Goal: Task Accomplishment & Management: Complete application form

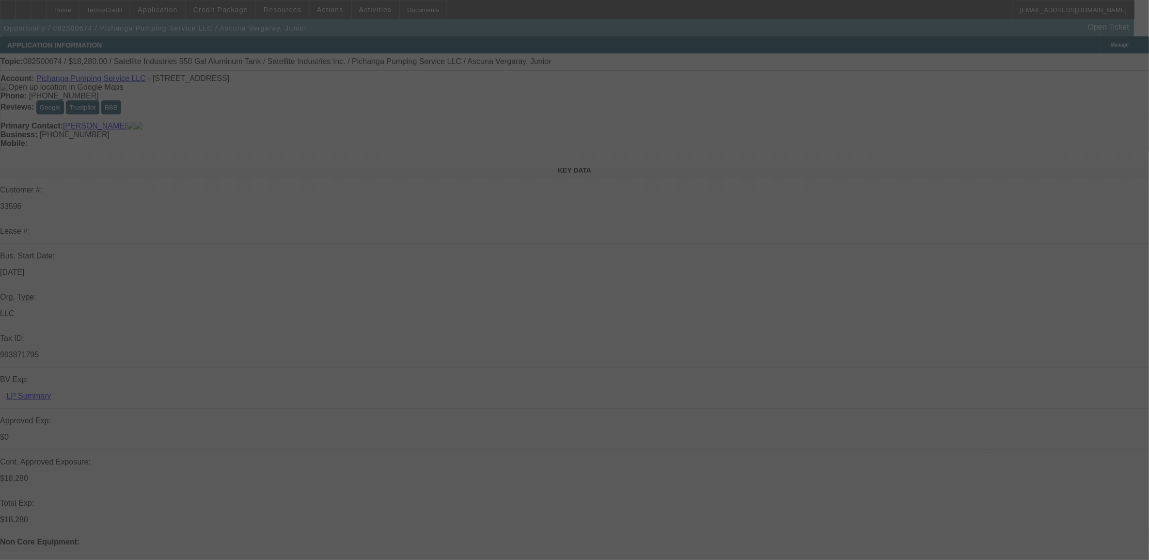
select select "0"
select select "2"
select select "0.1"
select select "0"
select select "2"
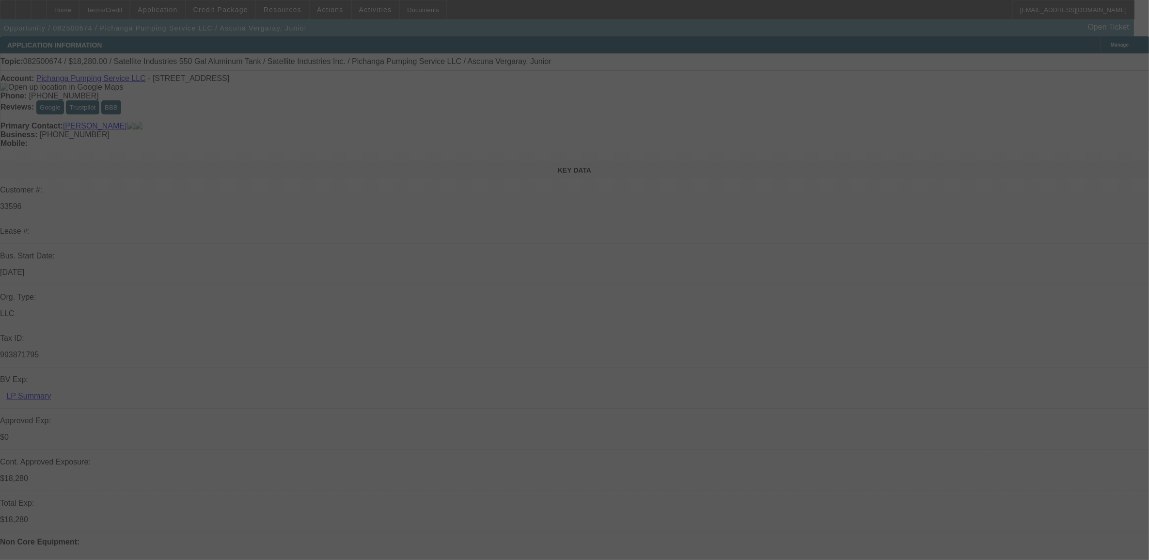
select select "0.1"
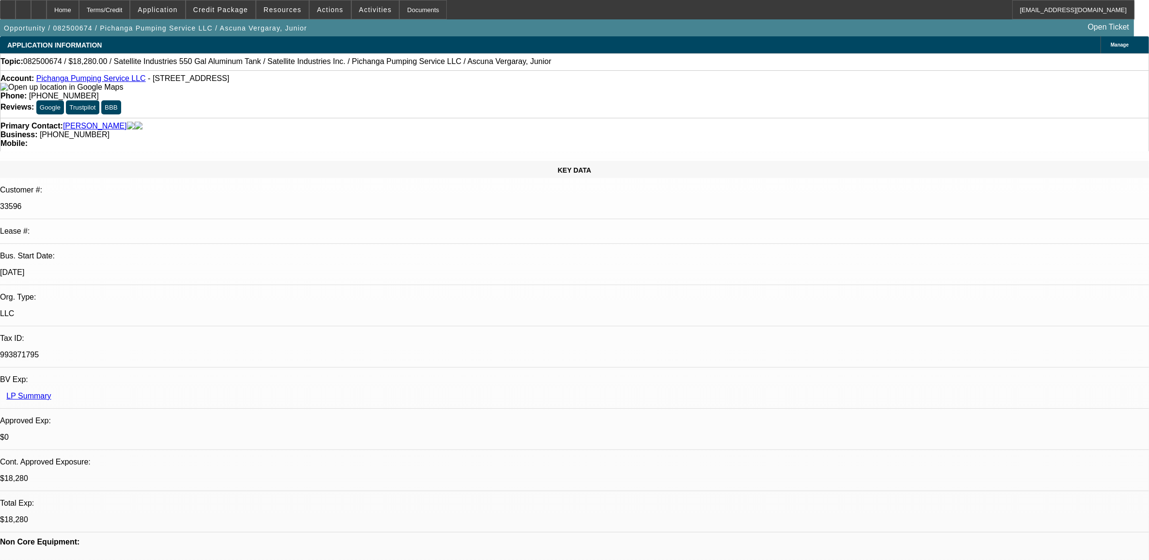
select select "1"
select select "2"
select select "4"
select select "1"
select select "2"
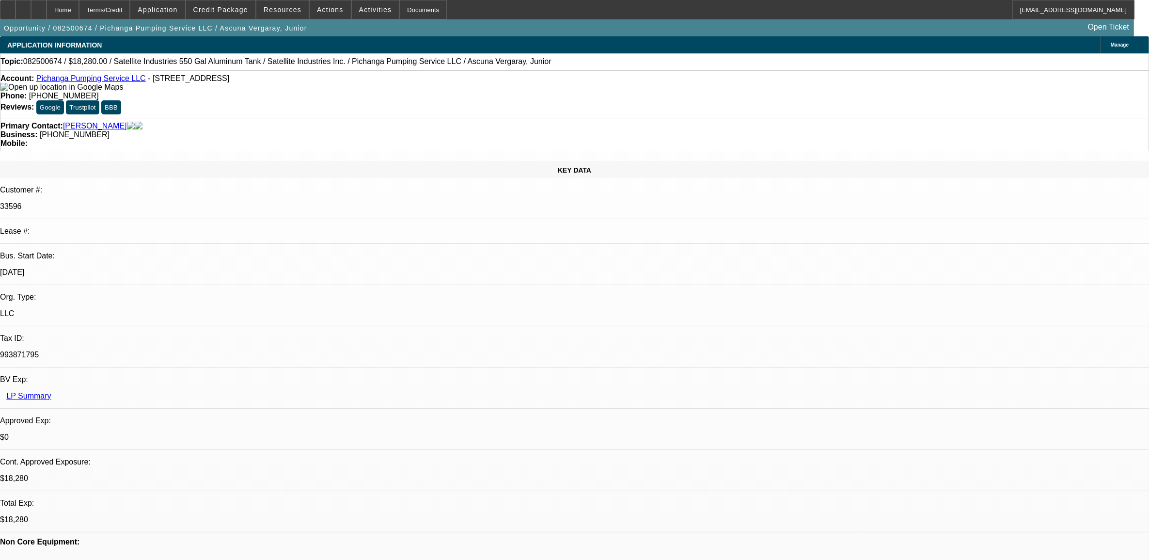
select select "4"
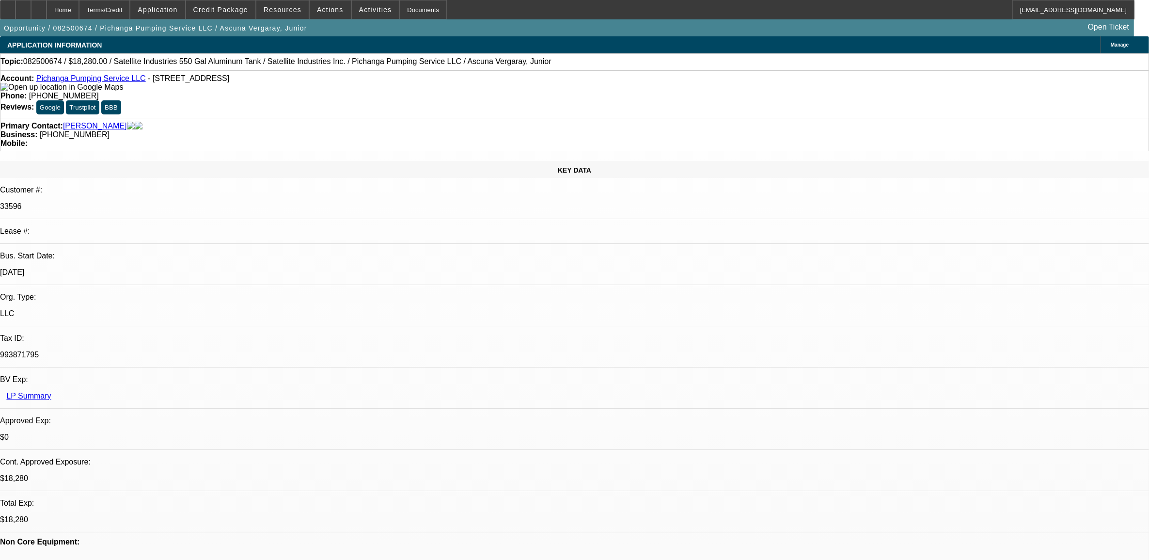
scroll to position [61, 0]
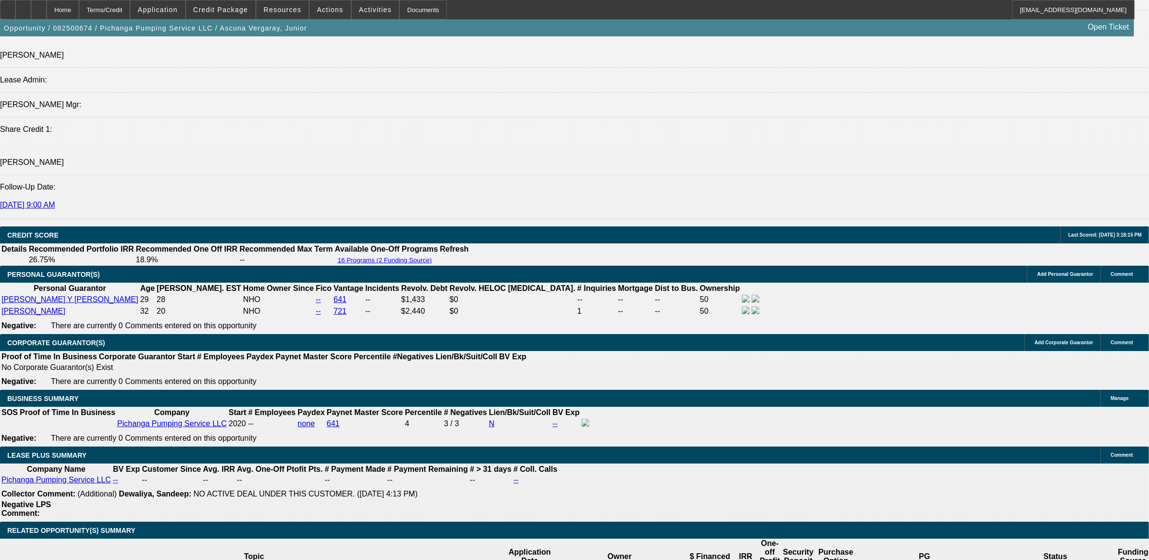
scroll to position [1211, 0]
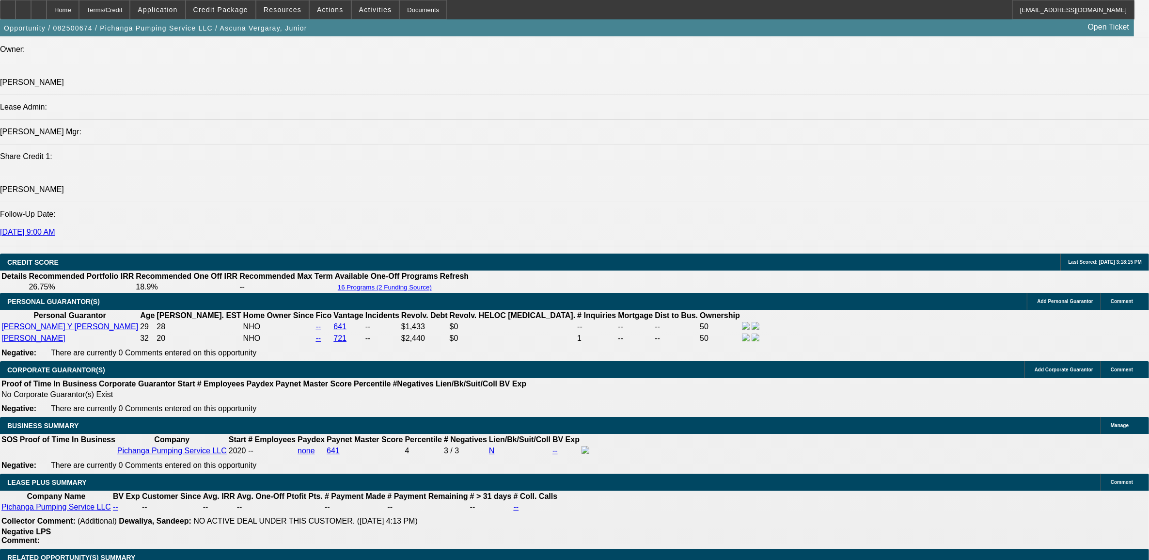
scroll to position [1151, 0]
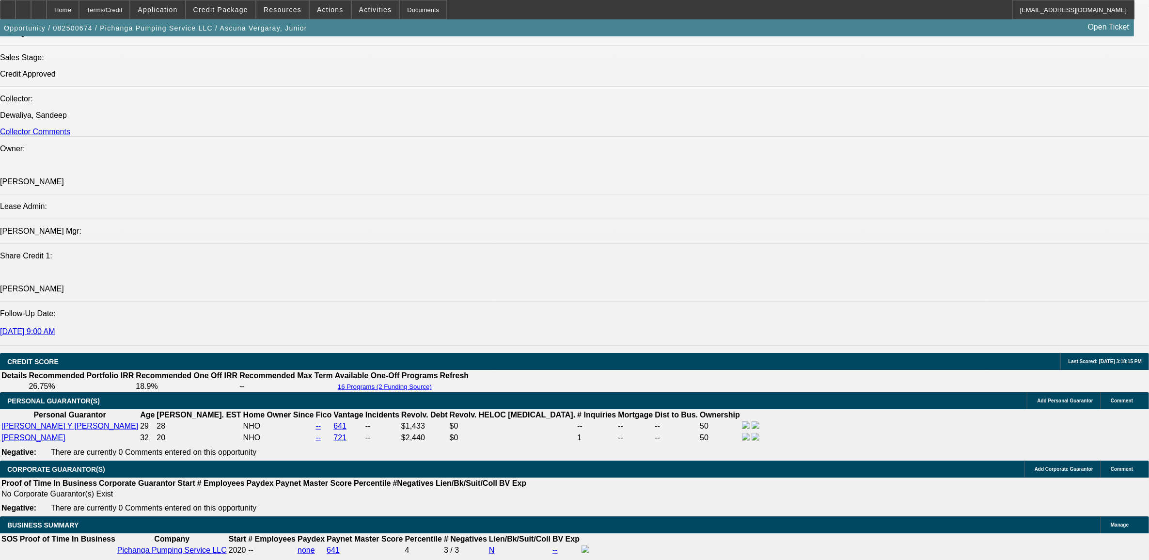
scroll to position [1090, 0]
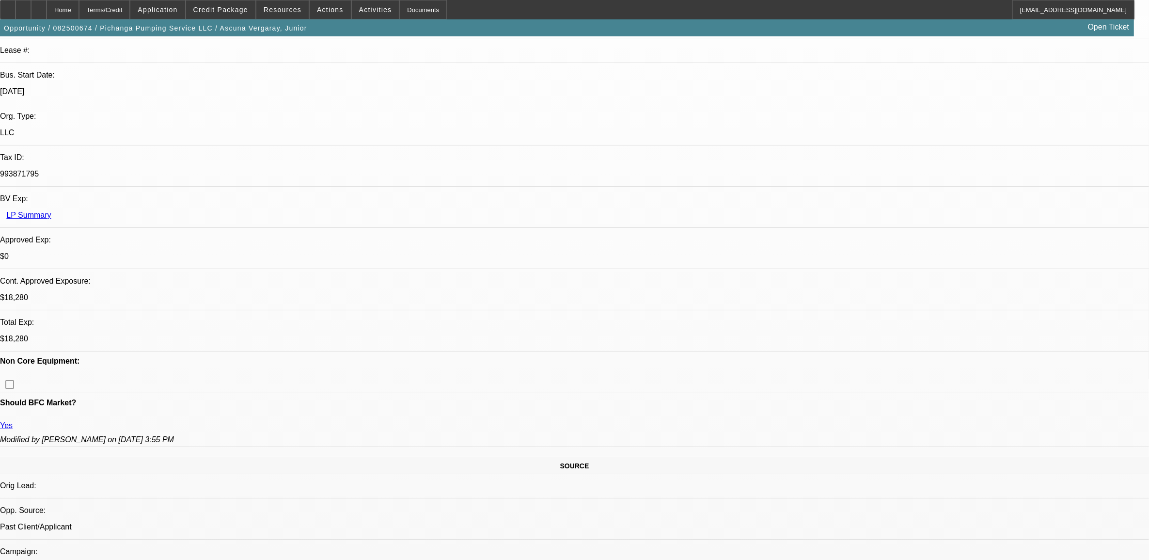
scroll to position [0, 0]
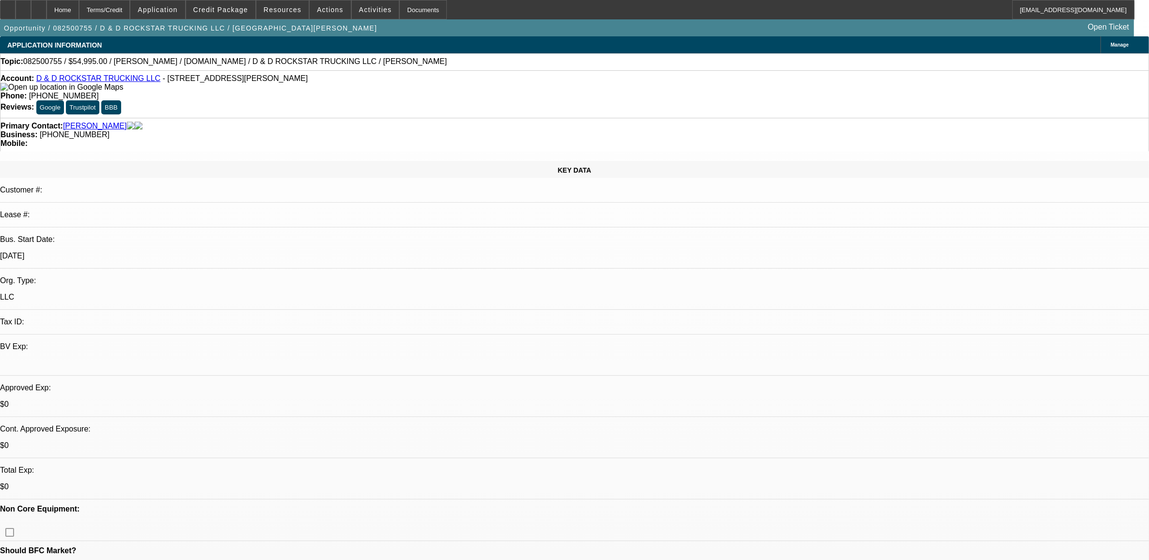
select select "0"
select select "2"
select select "0"
select select "6"
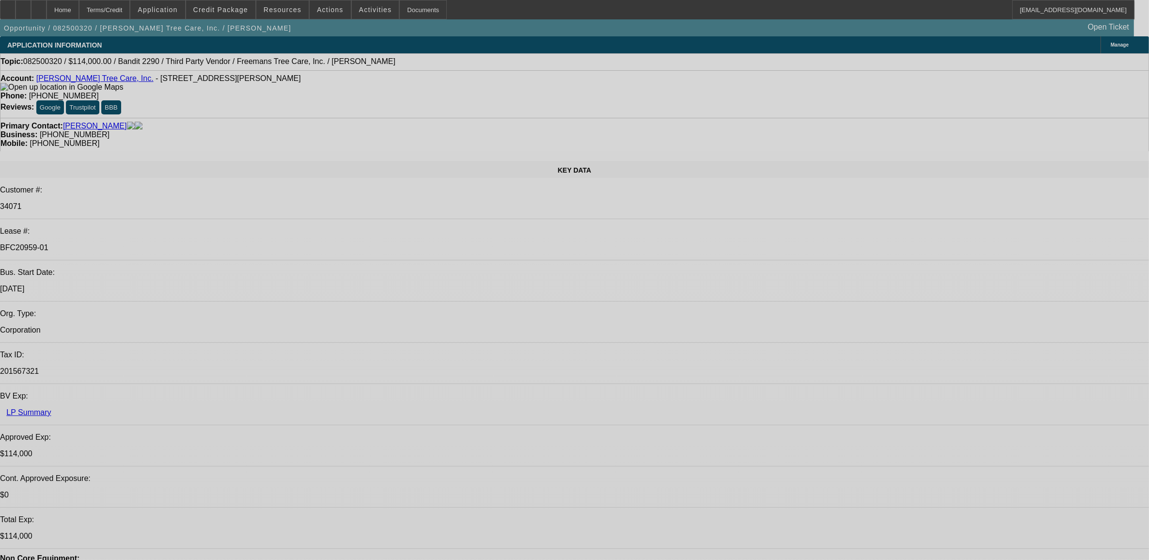
select select "0"
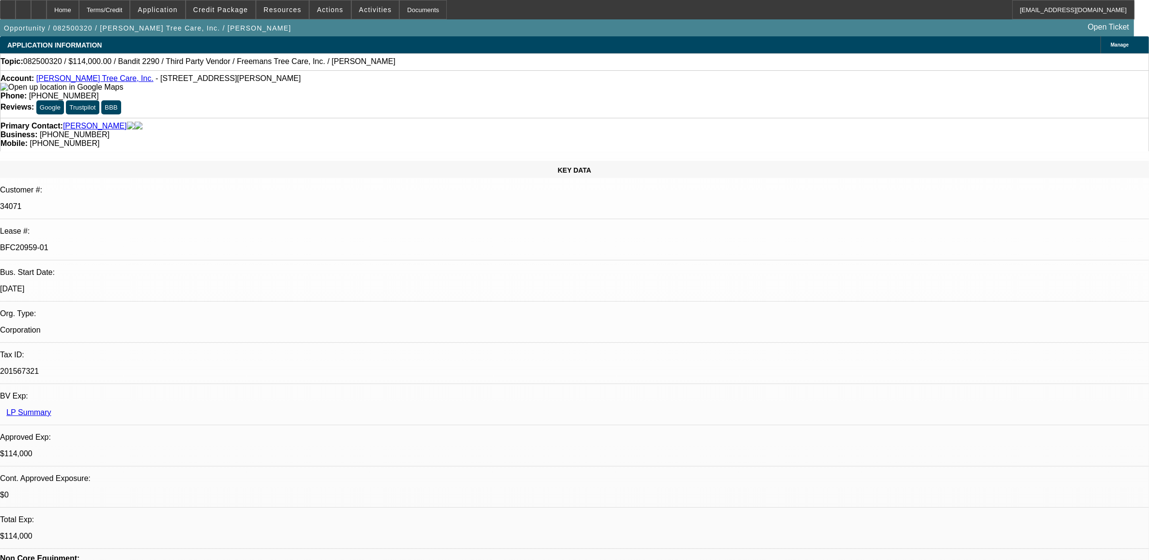
select select "0"
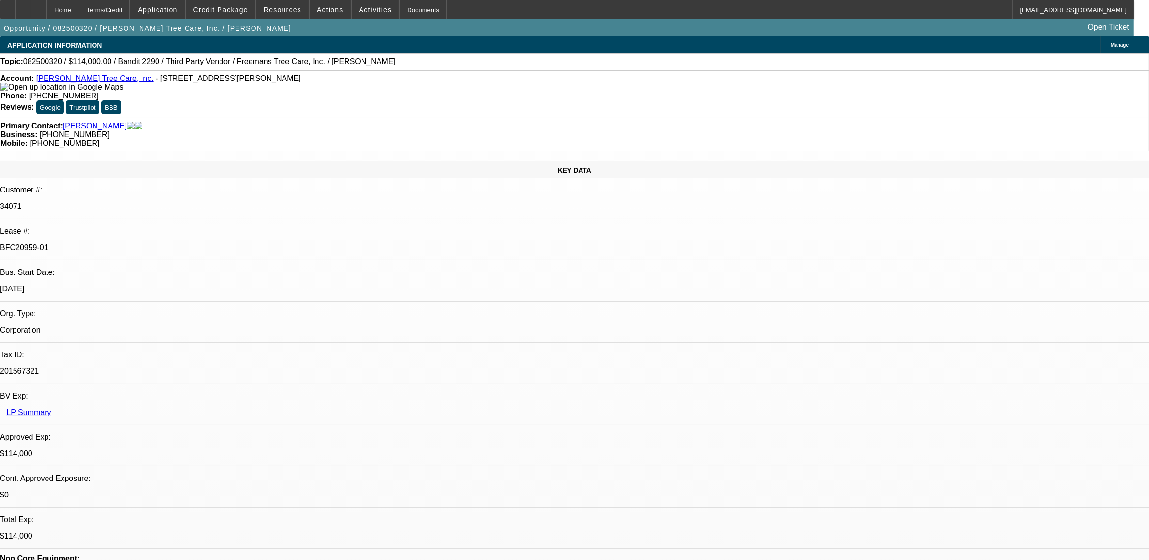
select select "0"
select select "2"
select select "0"
select select "2"
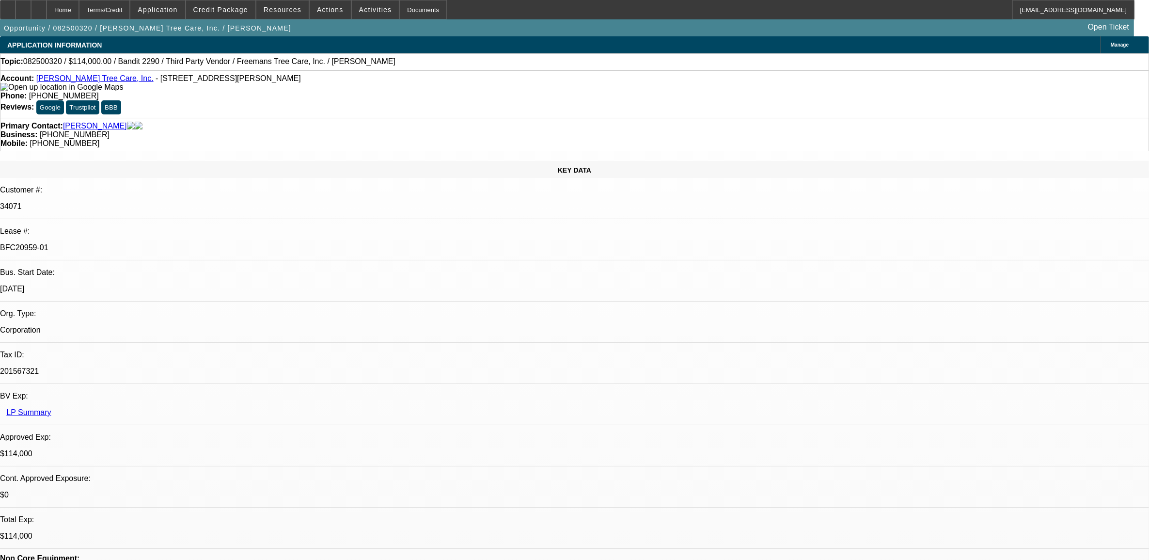
select select "0"
select select "1"
select select "6"
select select "1"
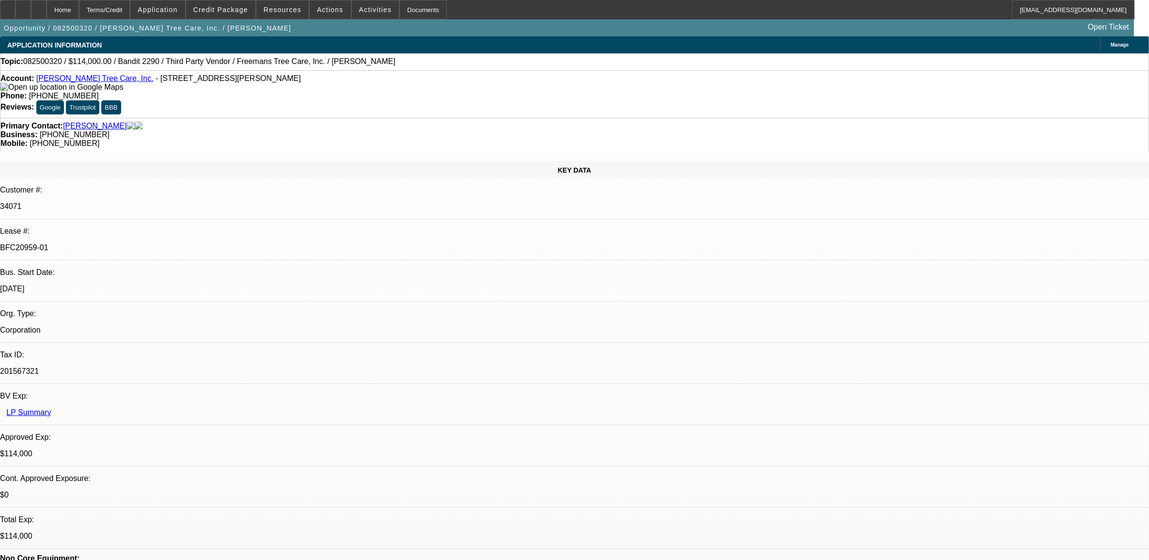
select select "1"
select select "6"
select select "1"
select select "2"
select select "6"
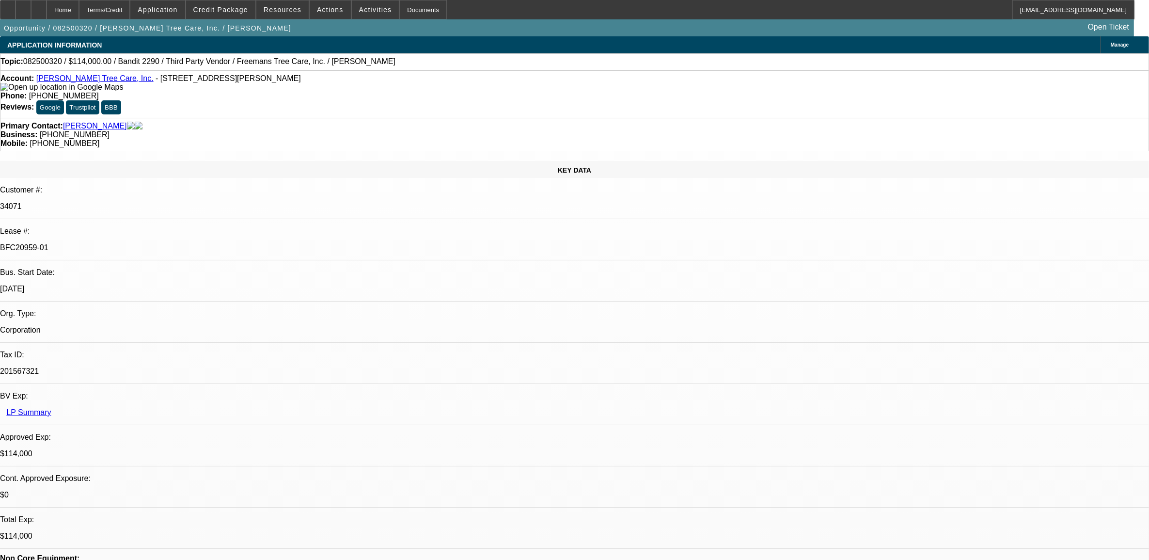
select select "1"
select select "2"
select select "6"
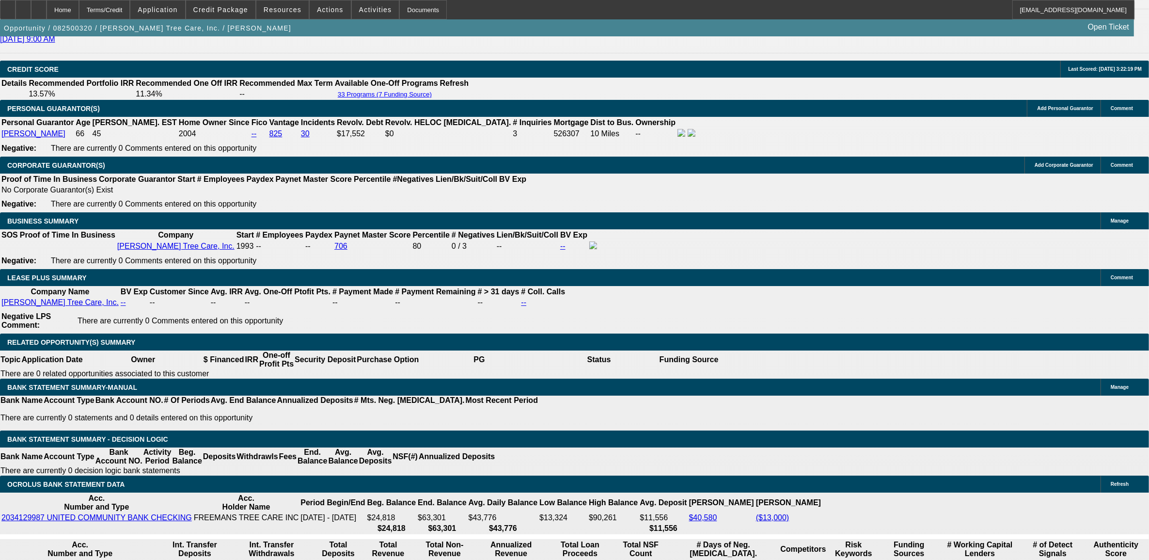
scroll to position [1393, 0]
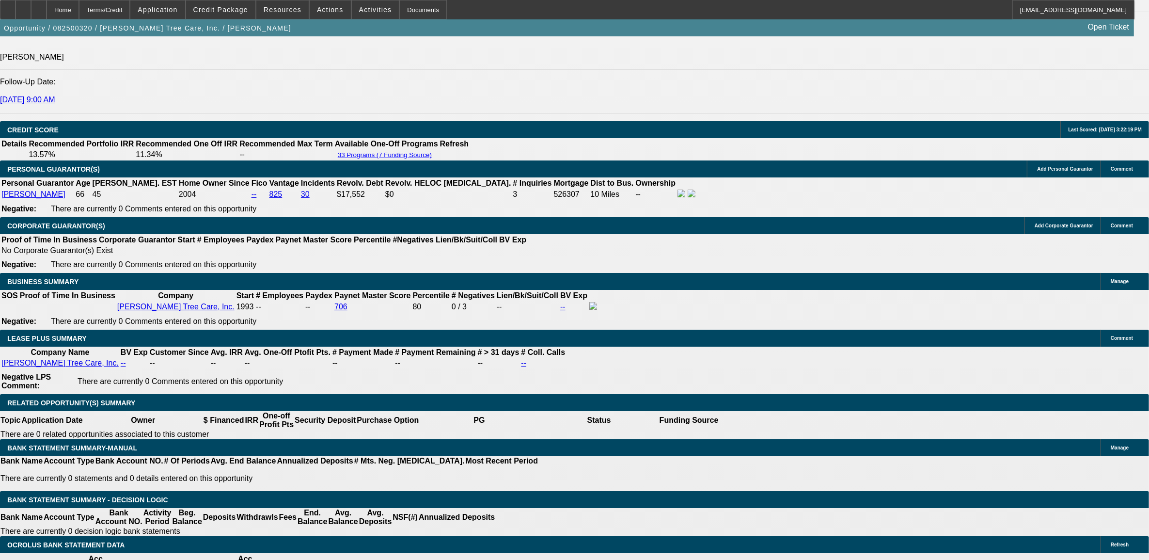
drag, startPoint x: 223, startPoint y: 68, endPoint x: 269, endPoint y: 68, distance: 46.0
drag, startPoint x: 235, startPoint y: 473, endPoint x: 269, endPoint y: 471, distance: 33.5
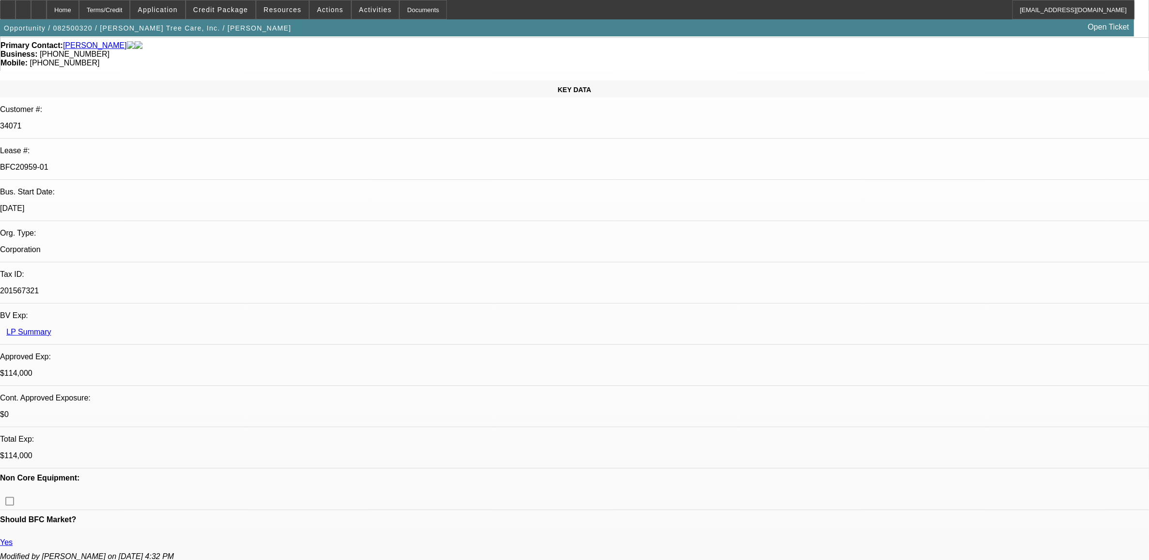
scroll to position [0, 0]
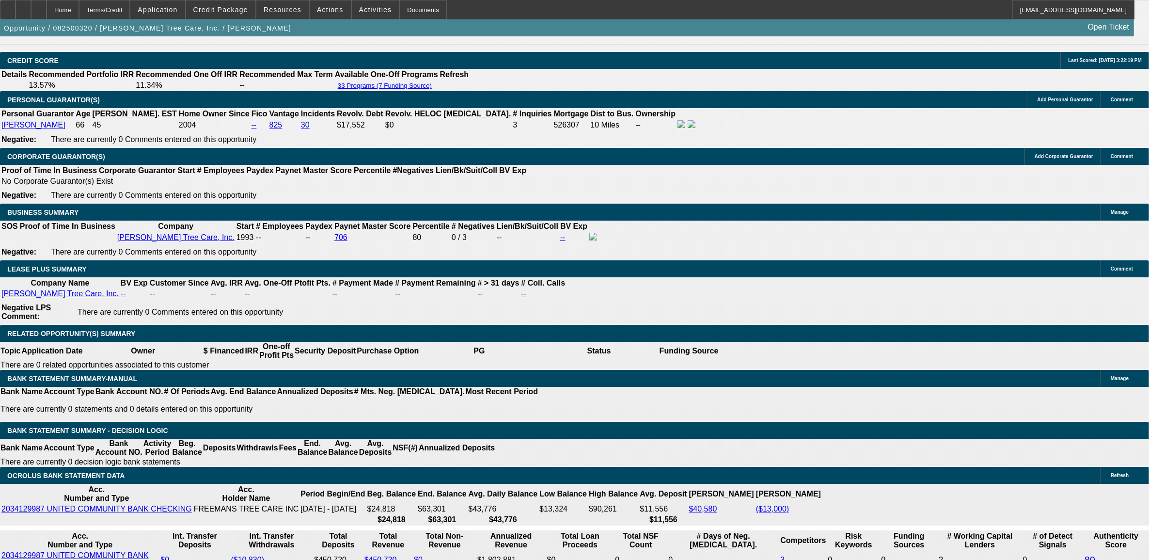
scroll to position [1393, 0]
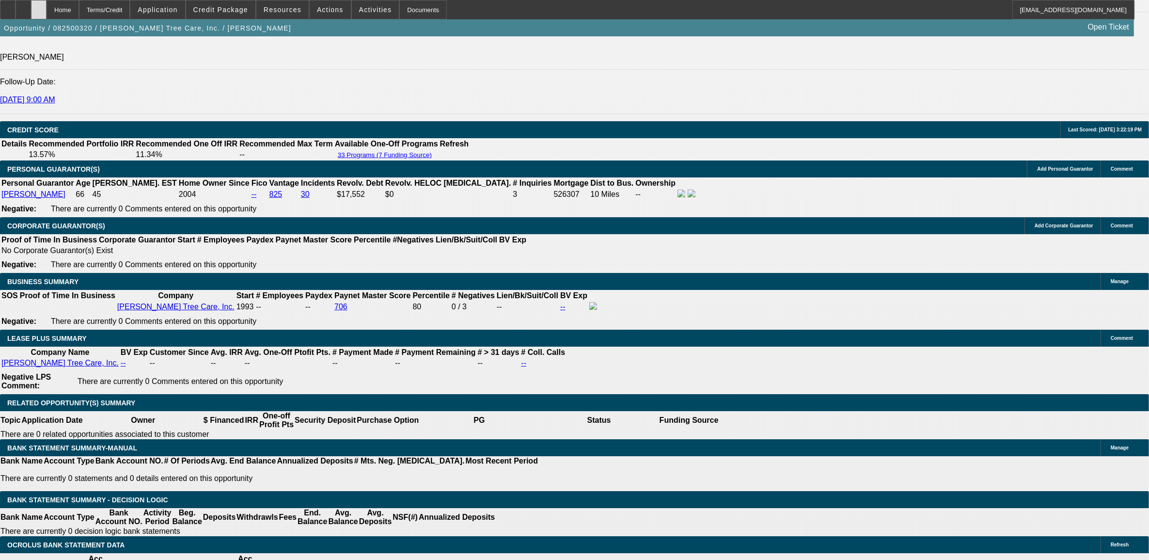
click at [47, 11] on div at bounding box center [39, 9] width 16 height 19
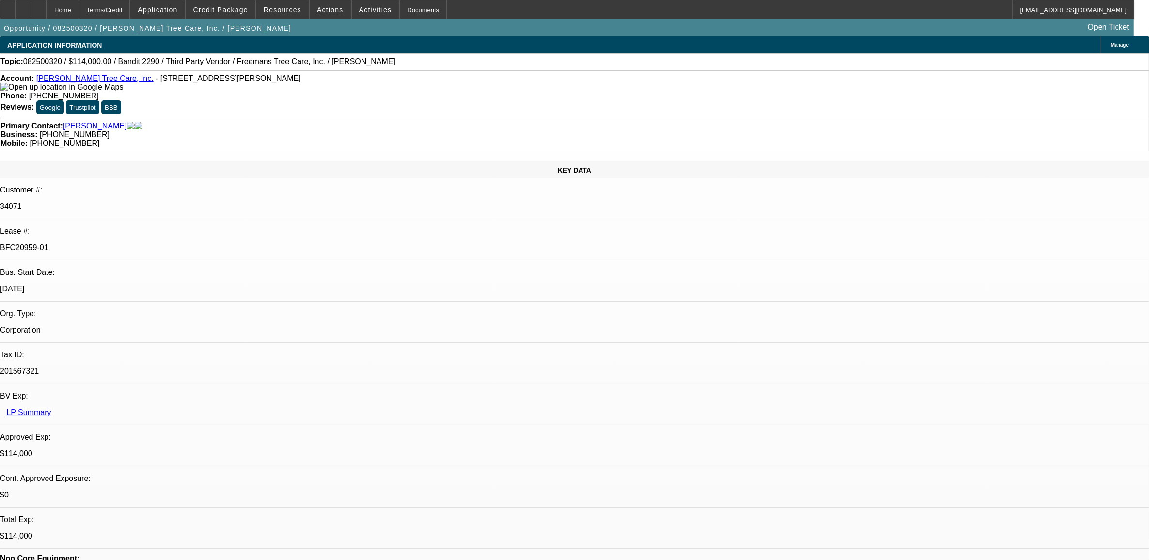
select select "0"
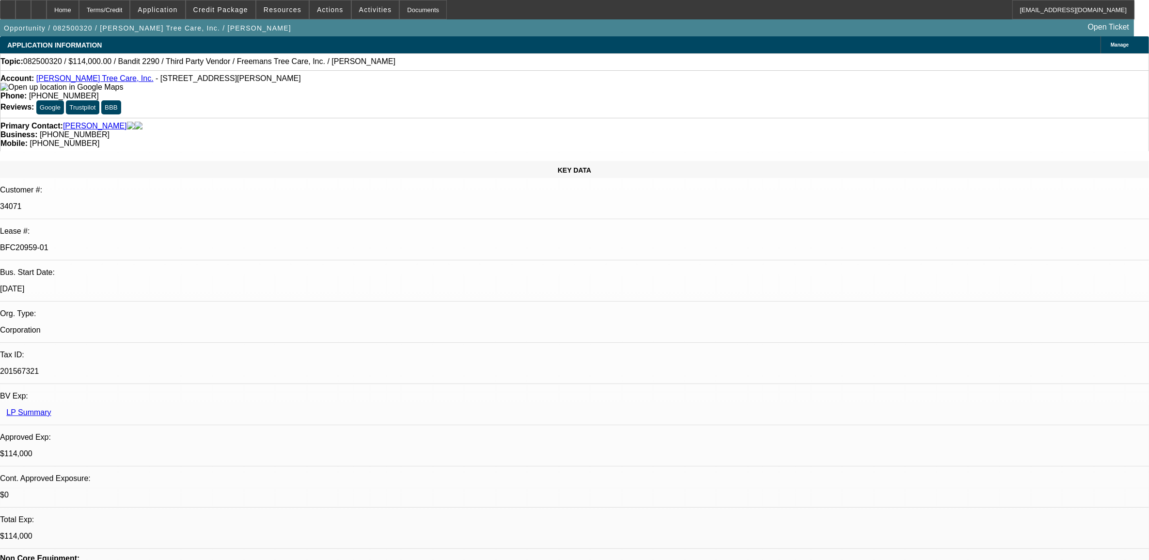
select select "0"
select select "2"
select select "0"
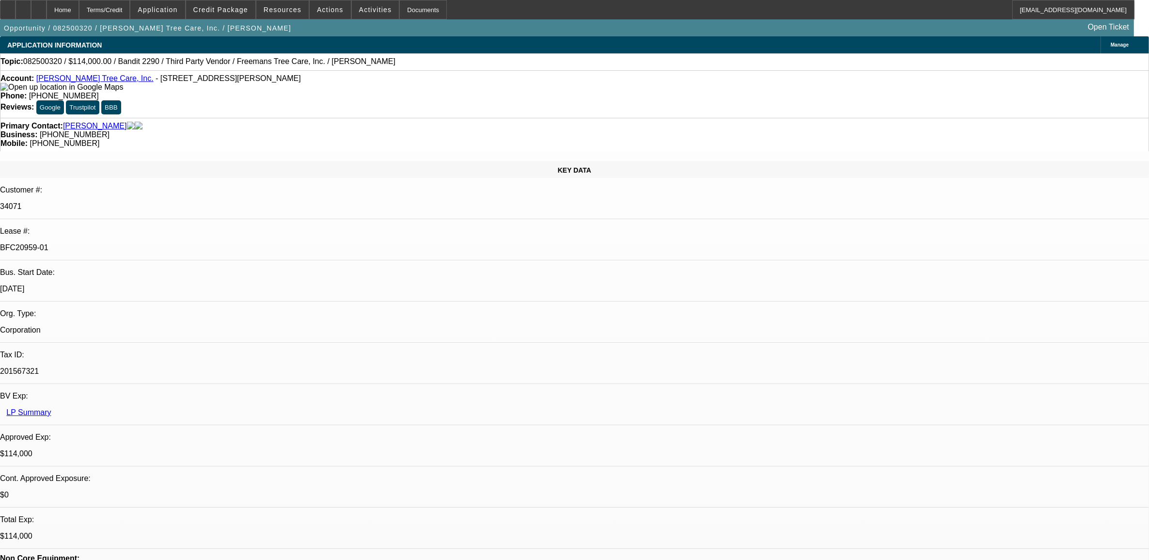
select select "2"
select select "0"
select select "1"
select select "6"
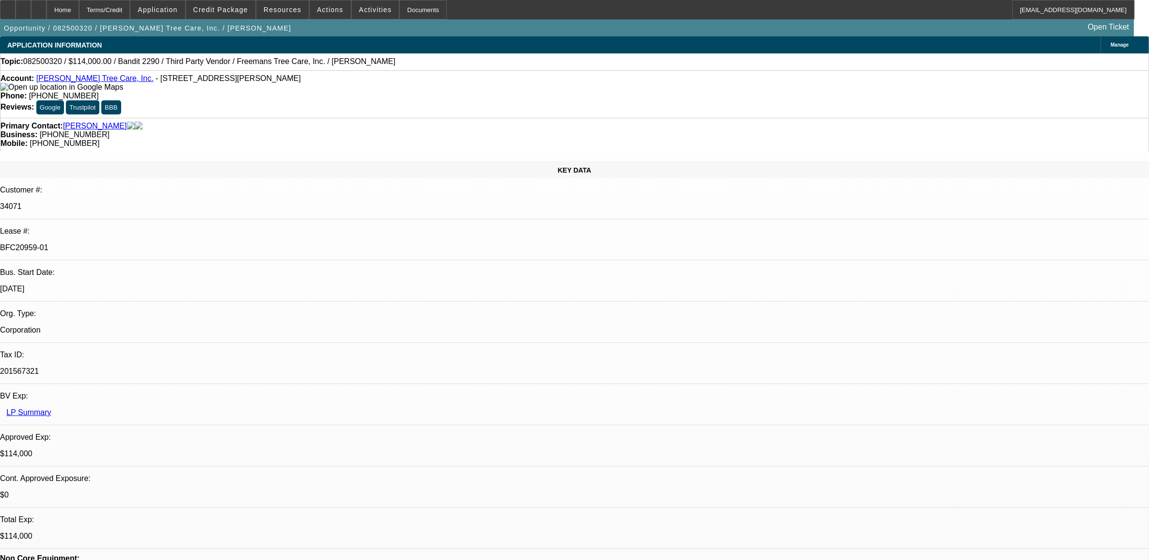
select select "1"
select select "6"
select select "1"
select select "2"
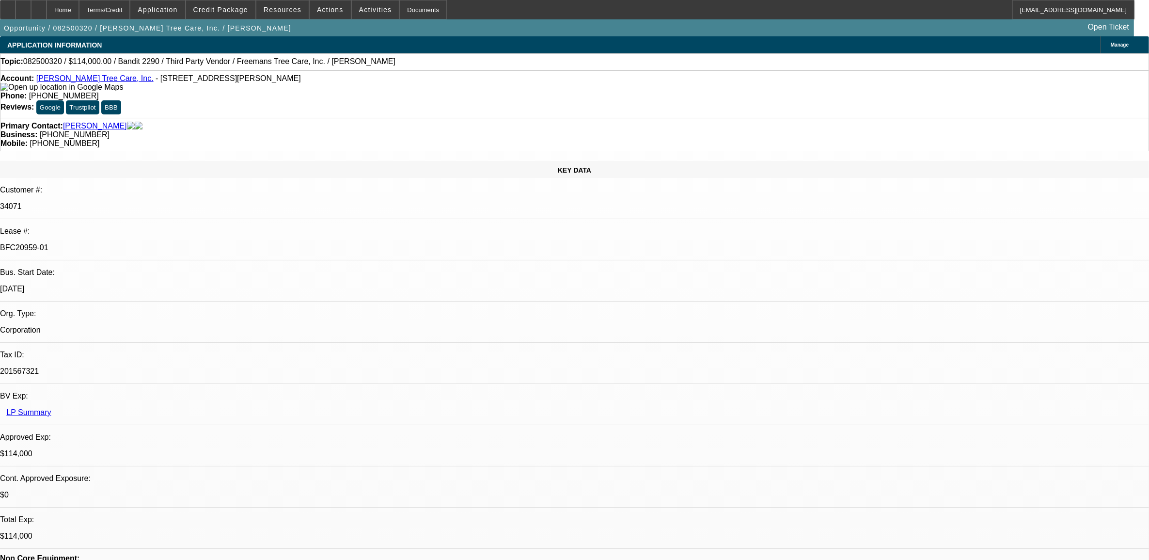
select select "6"
select select "1"
select select "2"
select select "6"
drag, startPoint x: 56, startPoint y: 10, endPoint x: 75, endPoint y: 10, distance: 18.9
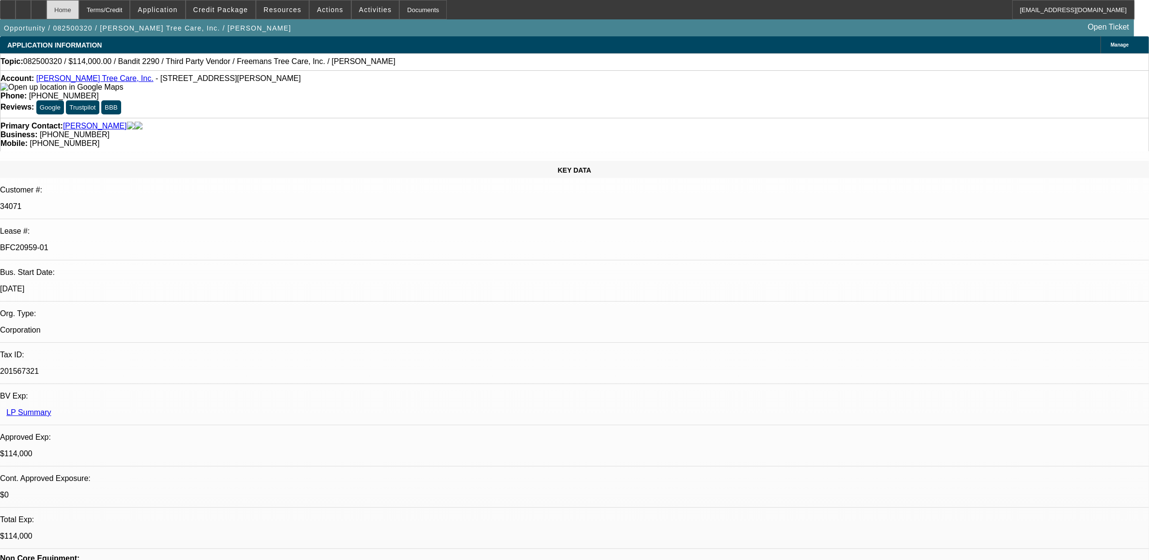
click at [47, 10] on div at bounding box center [39, 9] width 16 height 19
select select "0"
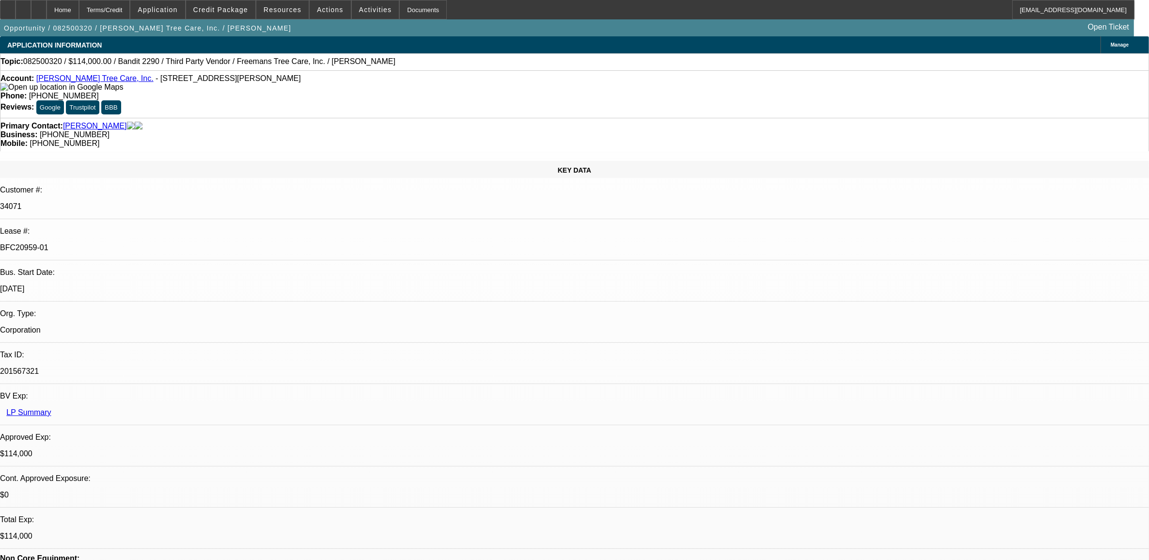
select select "0"
select select "2"
select select "0"
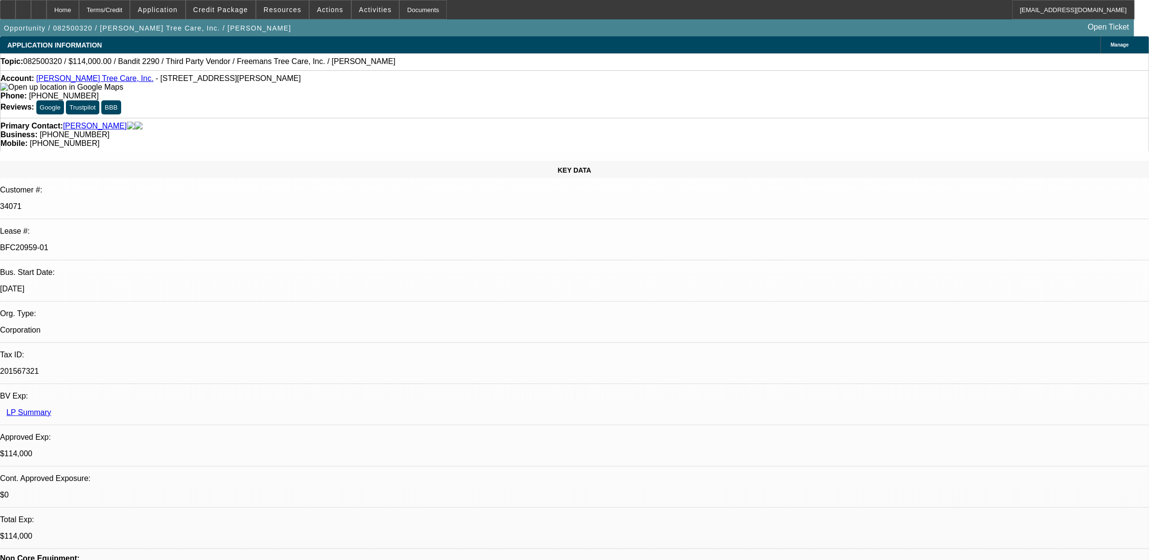
select select "0"
select select "2"
select select "0"
select select "1"
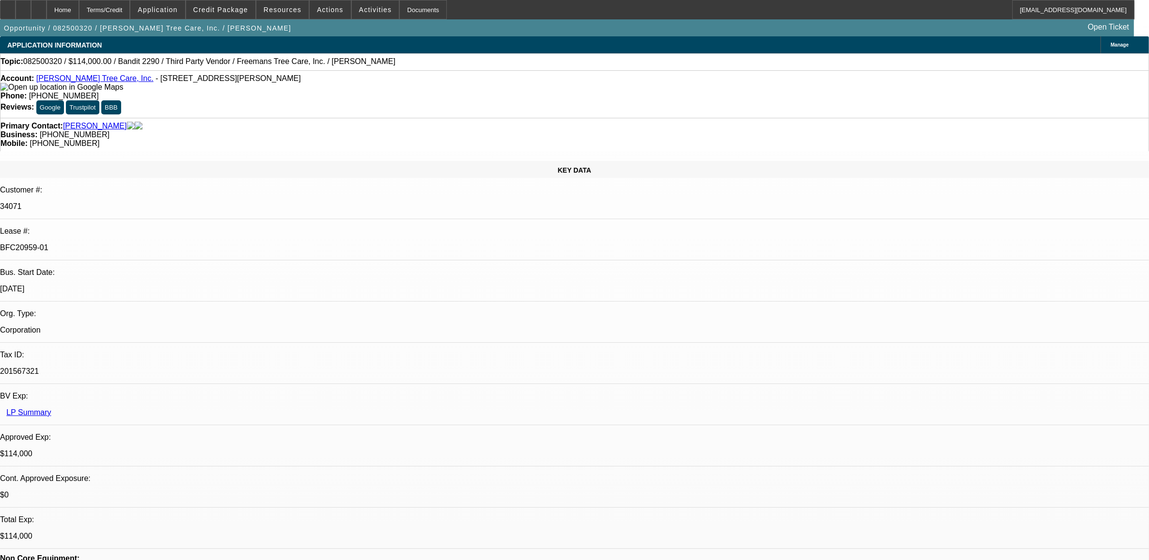
select select "6"
select select "1"
select select "6"
select select "1"
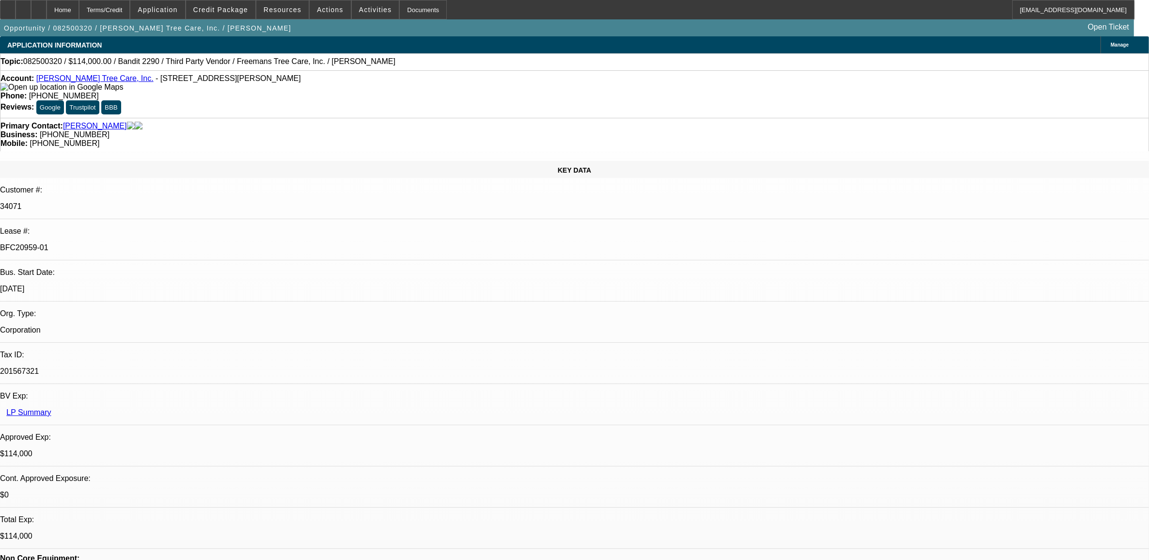
select select "2"
select select "6"
select select "1"
select select "2"
select select "6"
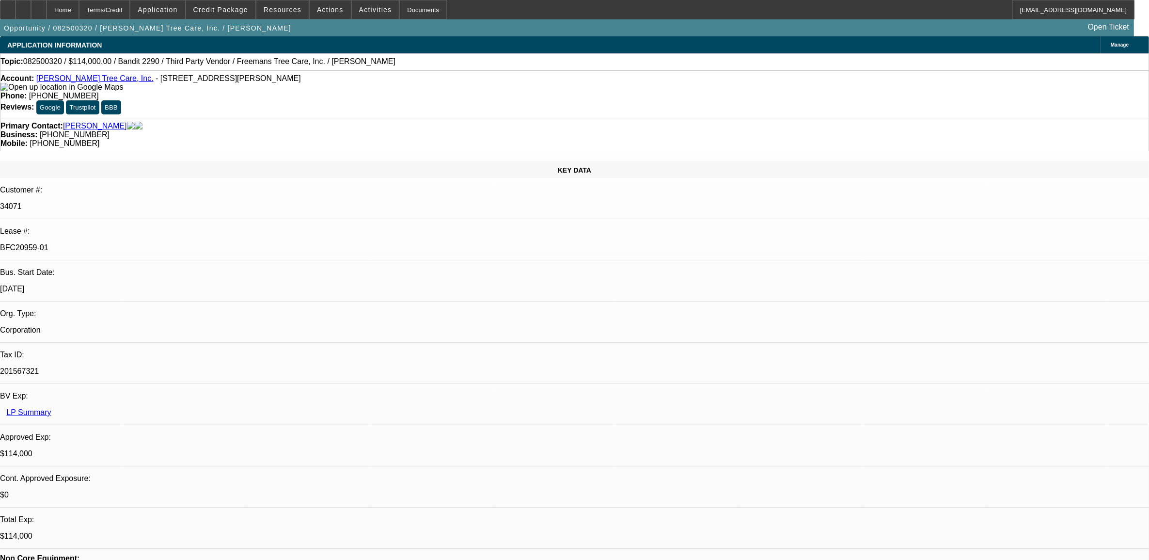
click at [78, 81] on link "[PERSON_NAME] Tree Care, Inc." at bounding box center [94, 78] width 117 height 8
drag, startPoint x: 463, startPoint y: 84, endPoint x: 413, endPoint y: 84, distance: 49.9
click at [413, 92] on div "Phone: (770) 364-5169" at bounding box center [574, 96] width 1148 height 9
drag, startPoint x: 413, startPoint y: 84, endPoint x: 485, endPoint y: 91, distance: 73.0
click at [485, 91] on div "Account: Freeman's Tree Care, Inc. - 3750 Francis Cir, Alpharetta, GA 30004 Pho…" at bounding box center [574, 93] width 1149 height 47
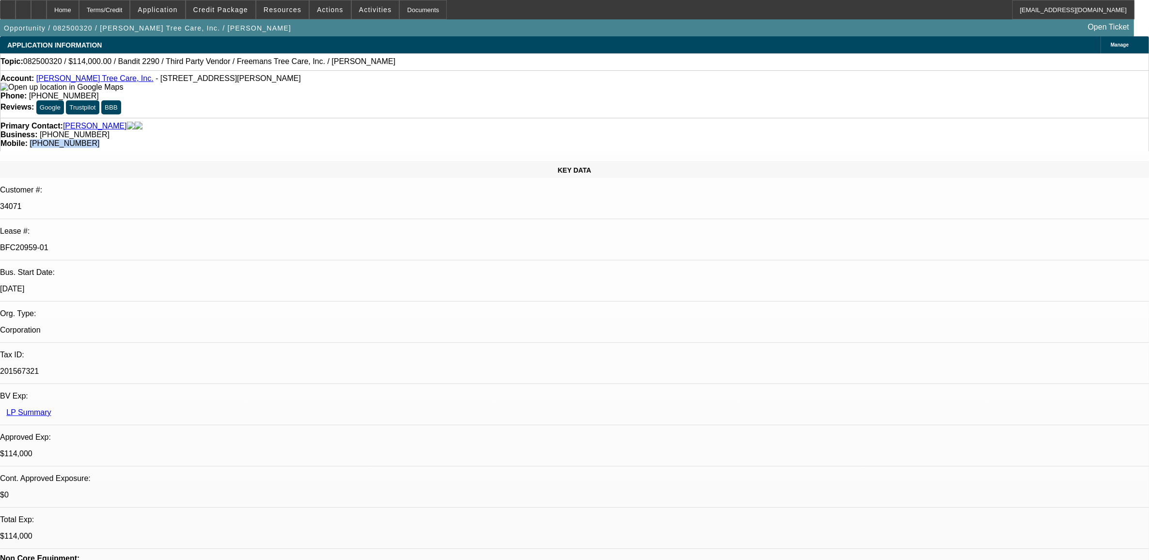
drag, startPoint x: 647, startPoint y: 111, endPoint x: 602, endPoint y: 110, distance: 45.1
click at [602, 139] on div "Mobile: (404) 401-0914" at bounding box center [574, 143] width 1148 height 9
copy span "[PHONE_NUMBER]"
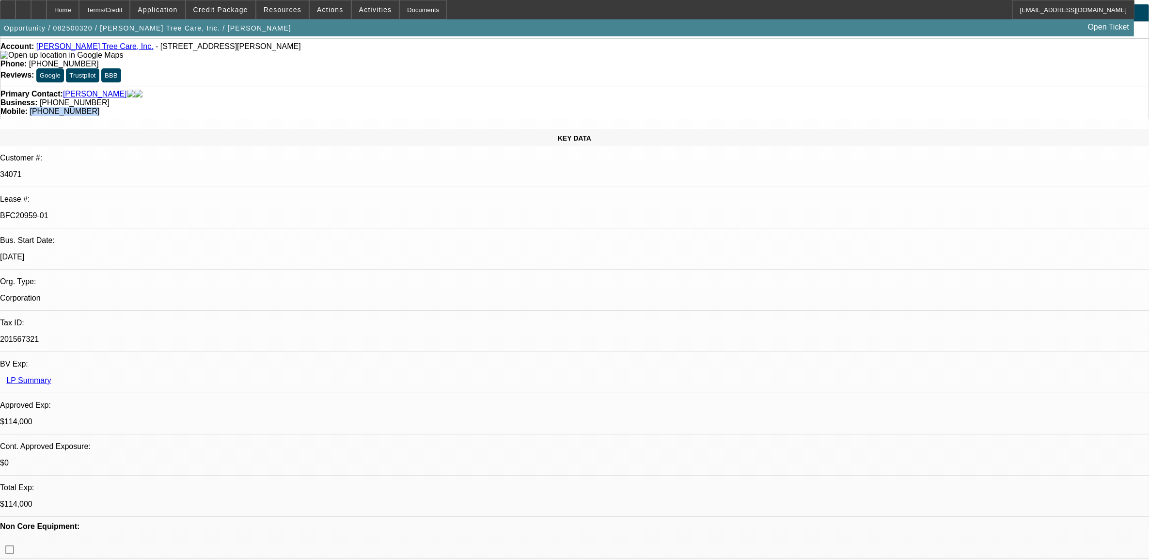
scroll to position [61, 0]
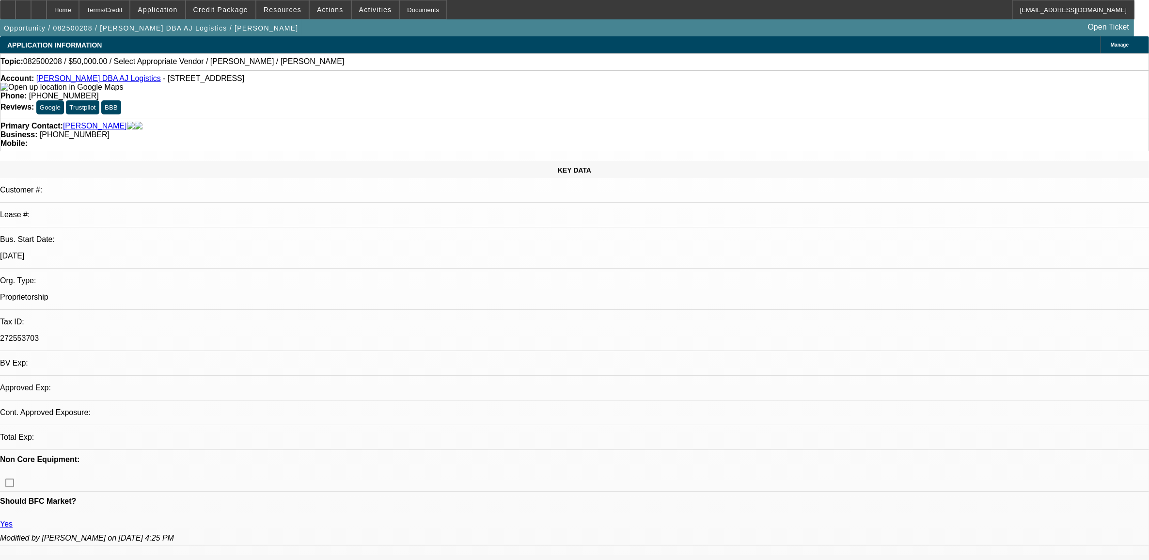
select select "0"
select select "2"
select select "0.1"
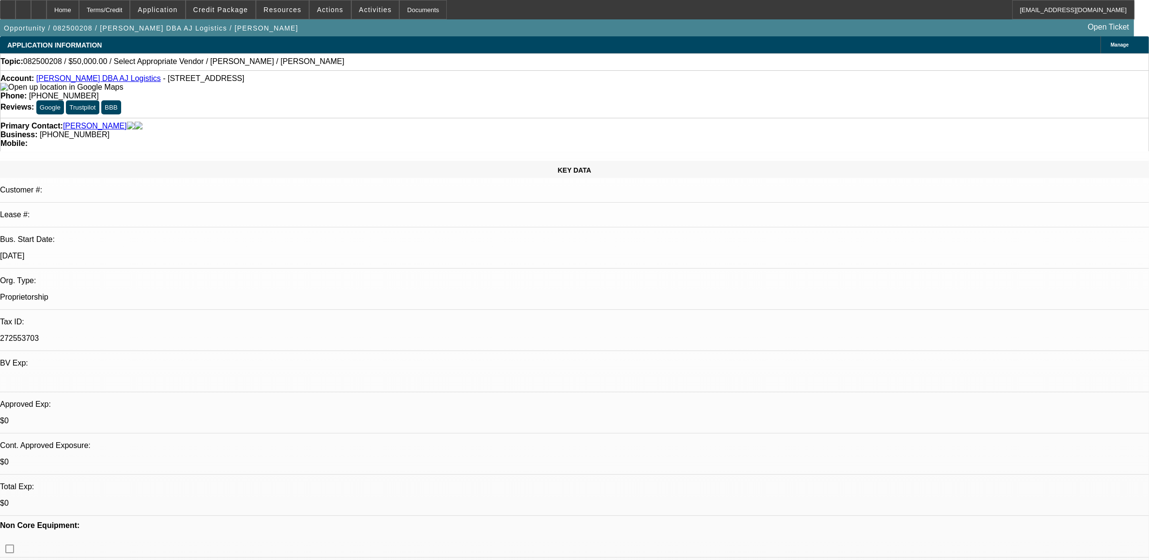
select select "1"
select select "2"
select select "4"
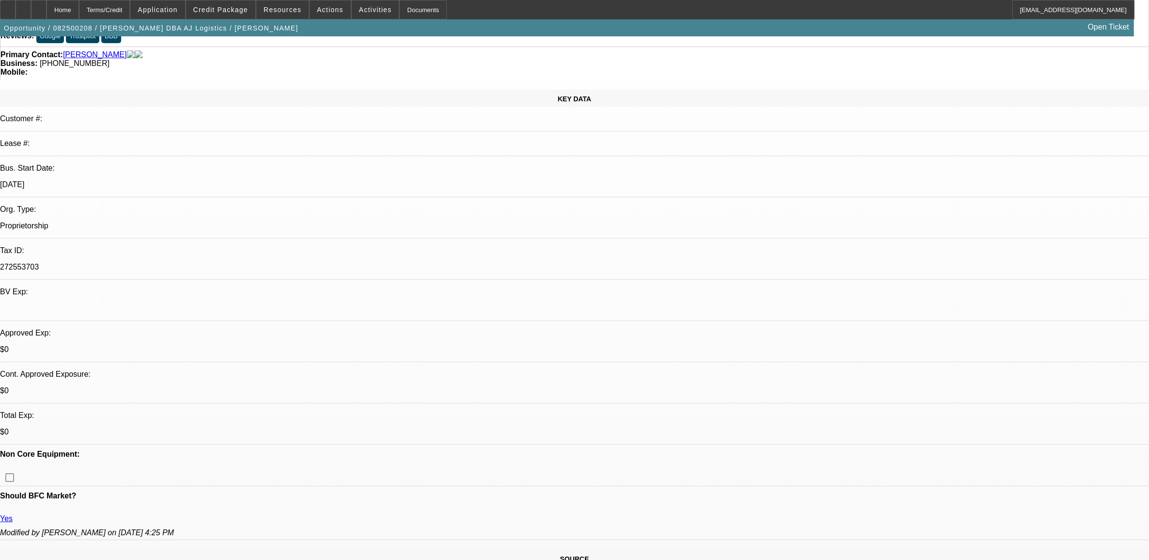
scroll to position [182, 0]
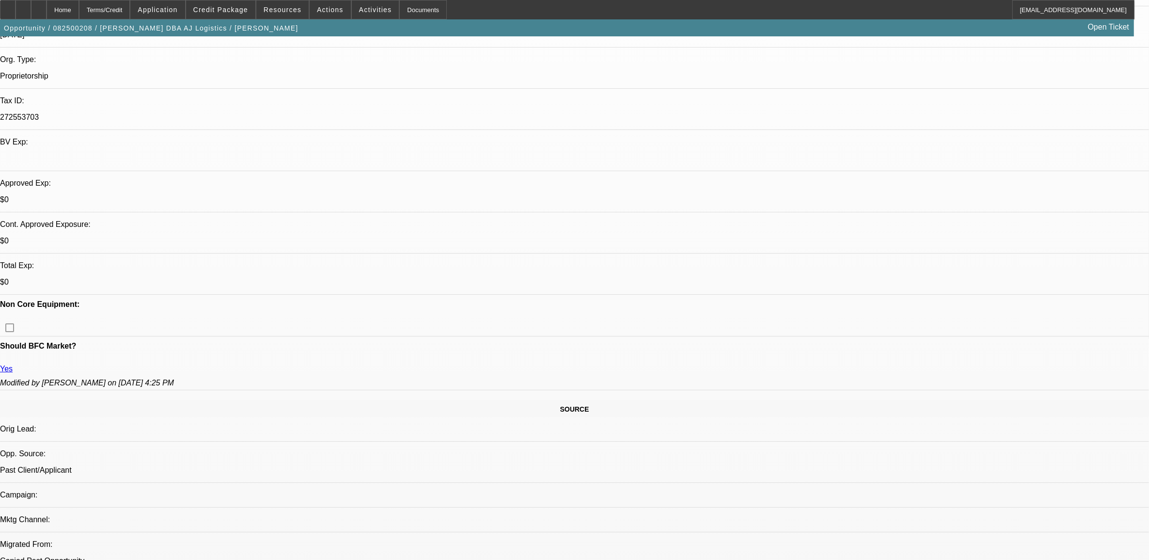
scroll to position [242, 0]
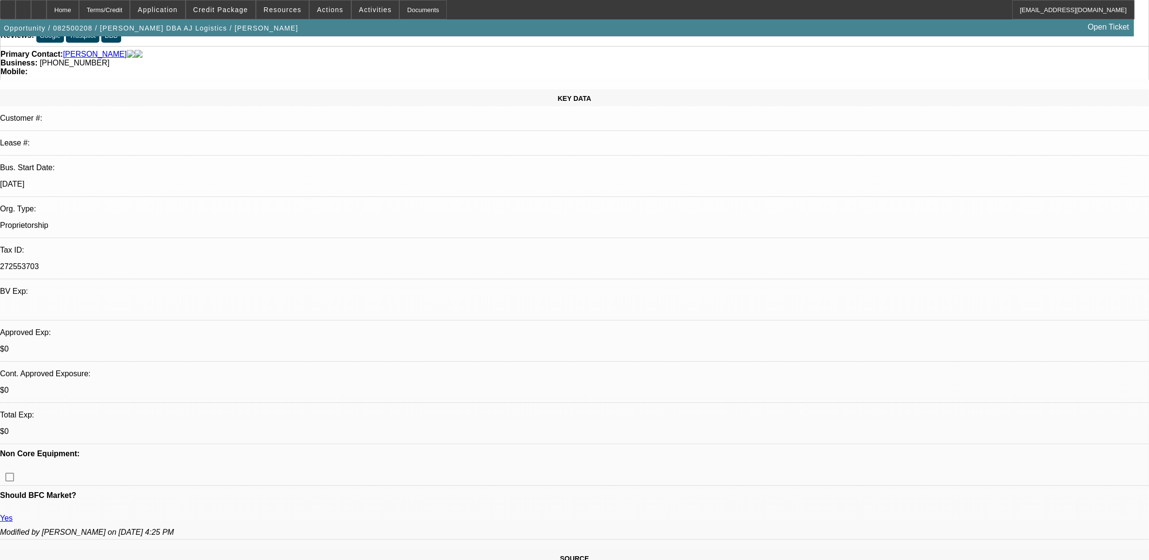
scroll to position [0, 0]
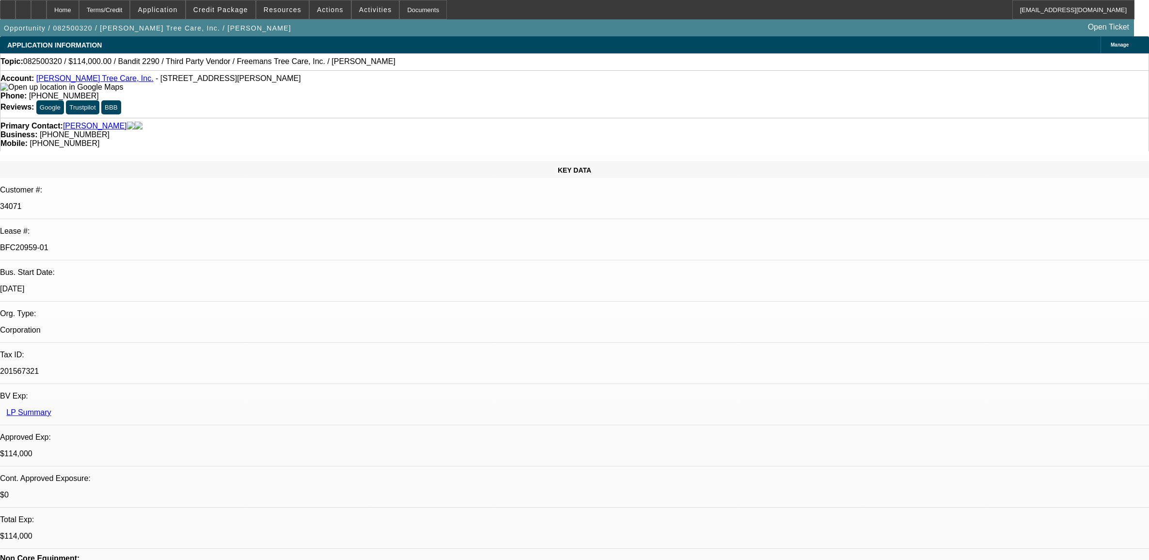
select select "0"
select select "6"
select select "0"
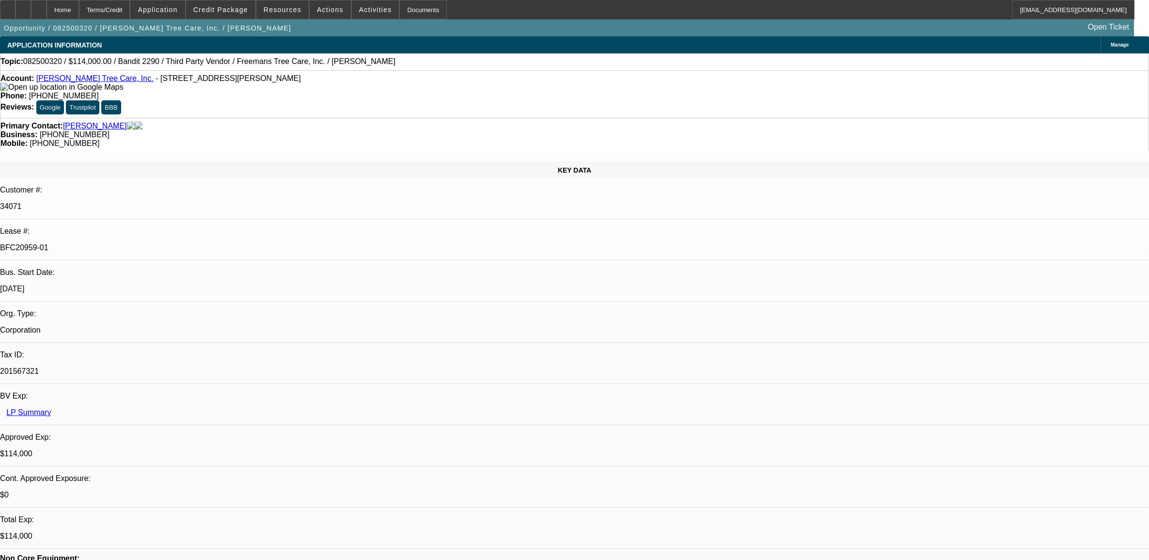
select select "0"
select select "6"
select select "0"
select select "2"
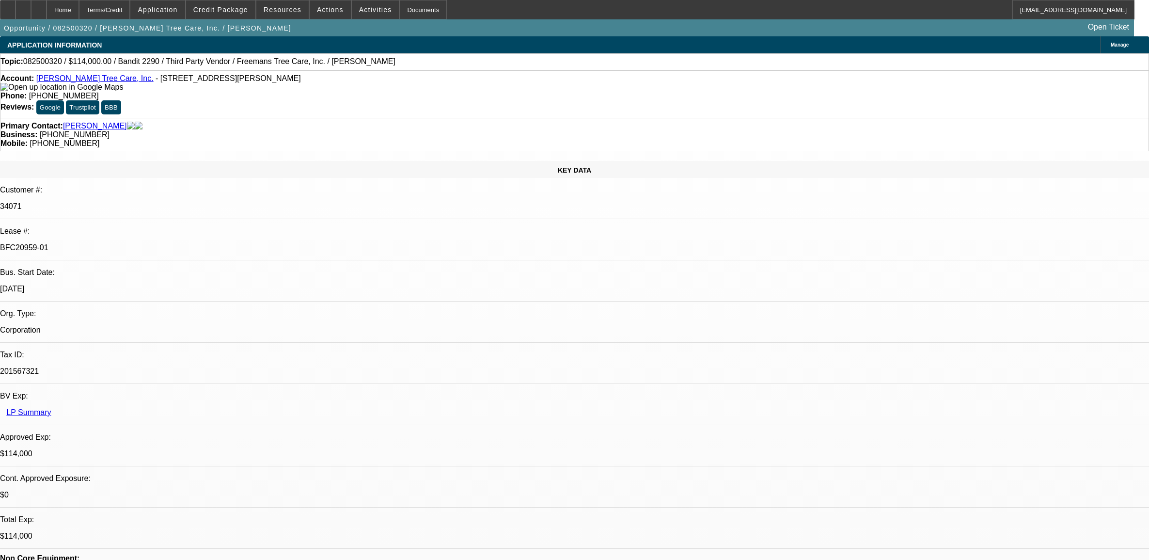
select select "2"
select select "0"
select select "6"
select select "0"
select select "2"
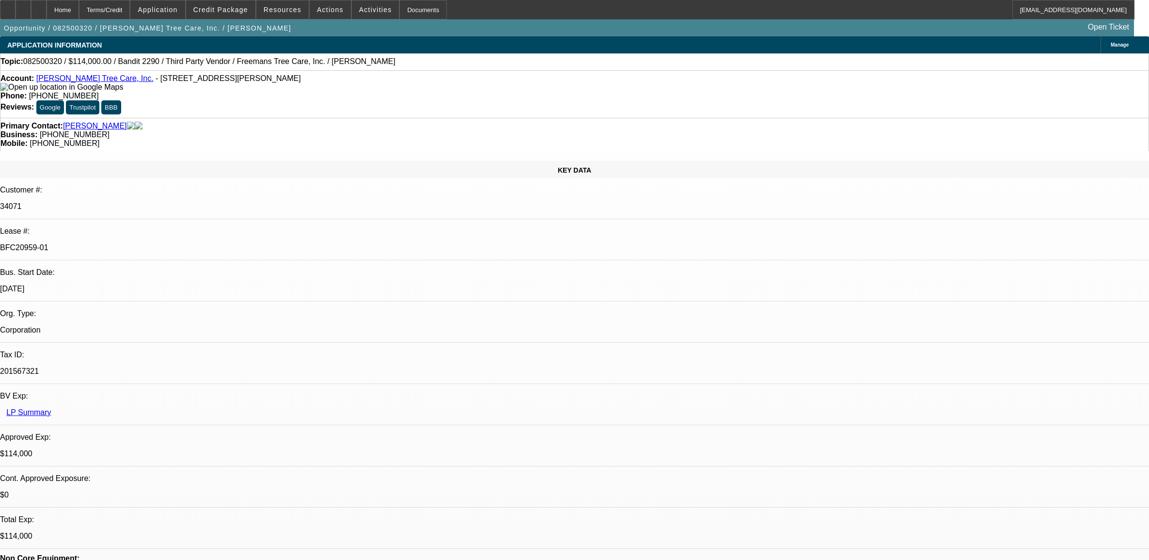
select select "2"
select select "0"
select select "6"
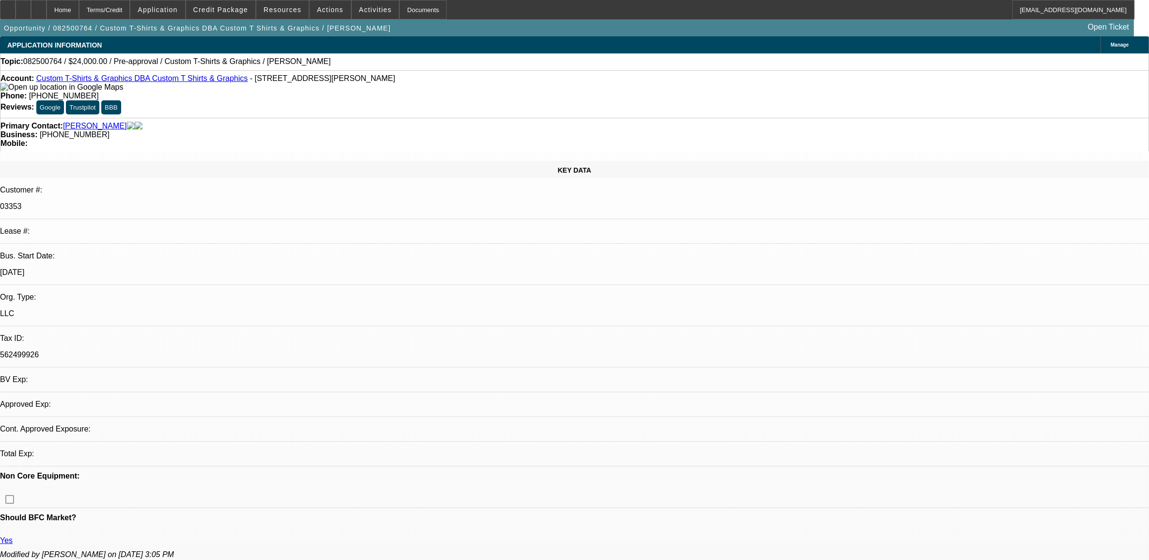
select select "0"
select select "2"
select select "0.1"
select select "4"
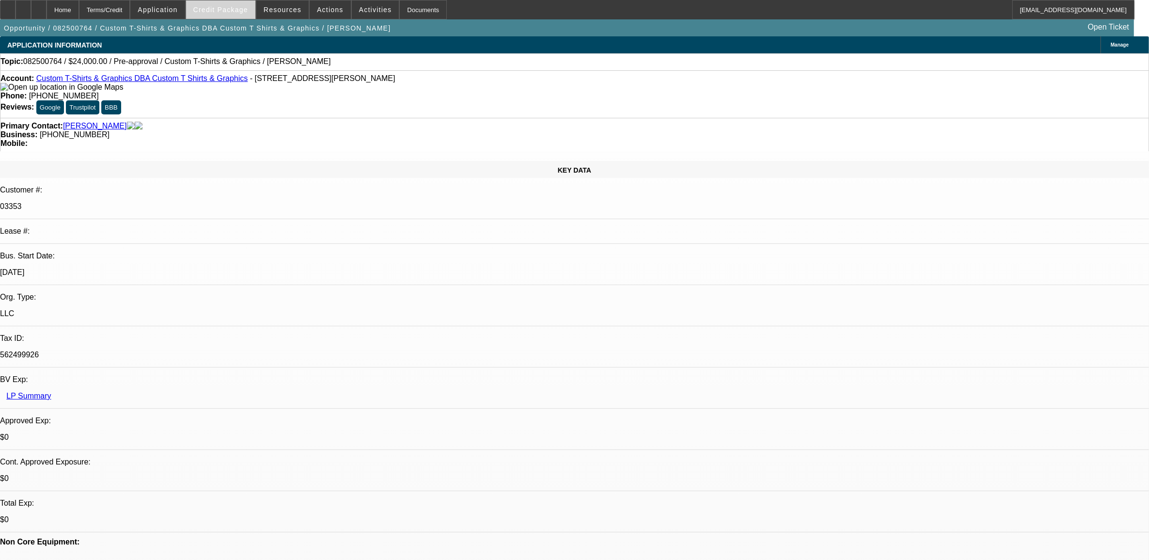
click at [246, 11] on span "Credit Package" at bounding box center [220, 10] width 55 height 8
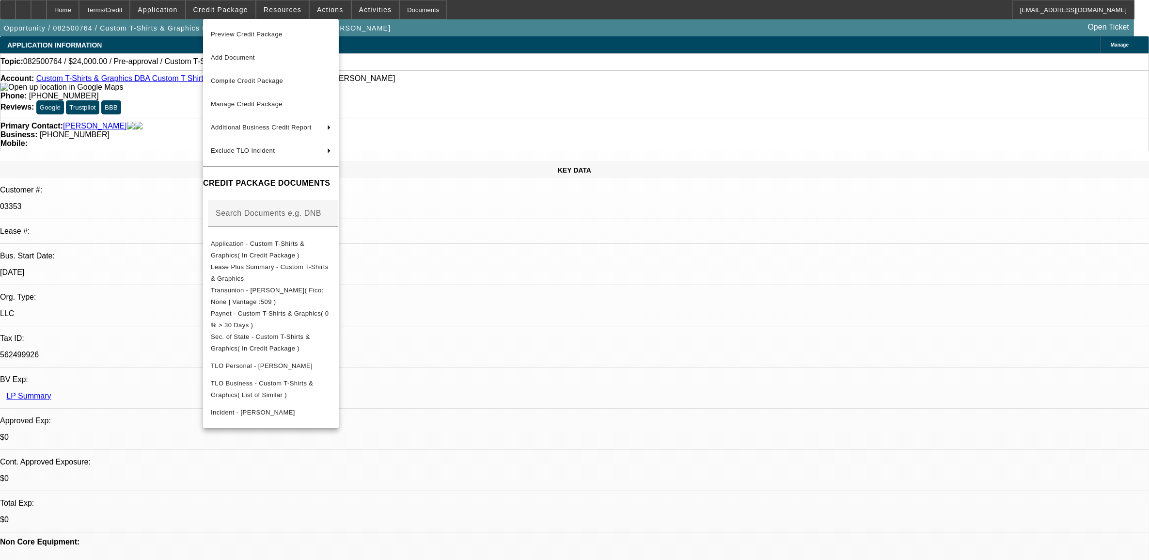
click at [170, 11] on div at bounding box center [574, 280] width 1149 height 560
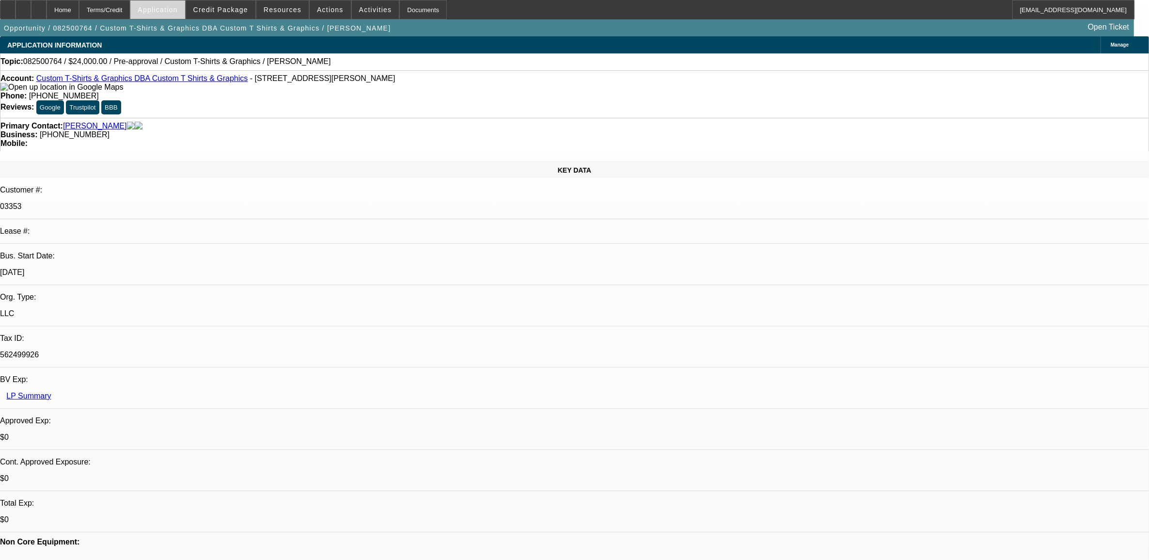
click at [172, 11] on span "Application" at bounding box center [158, 10] width 40 height 8
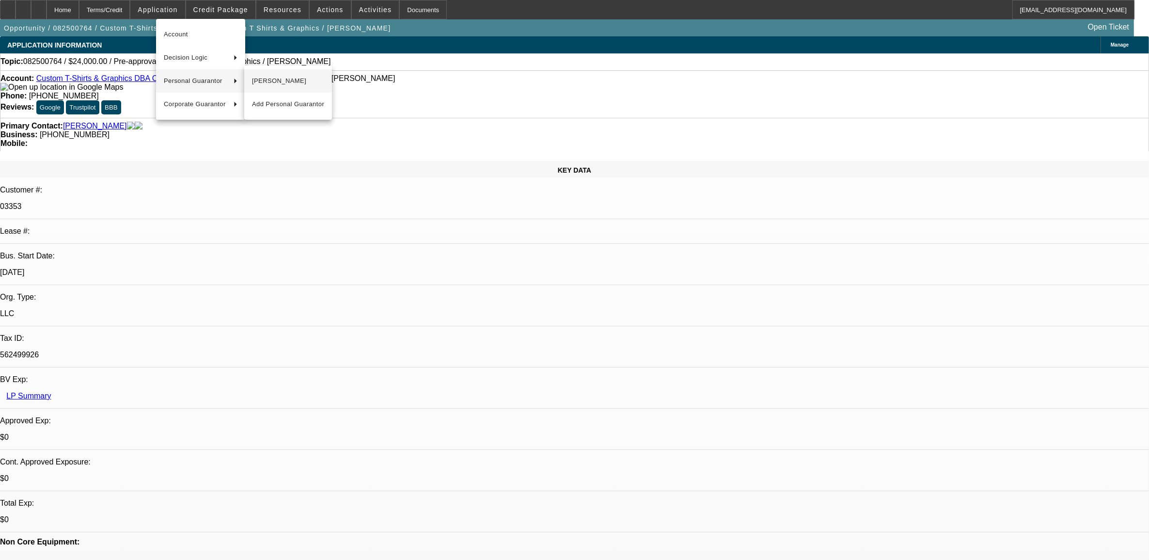
click at [267, 79] on span "Jessica Burkett" at bounding box center [288, 81] width 72 height 12
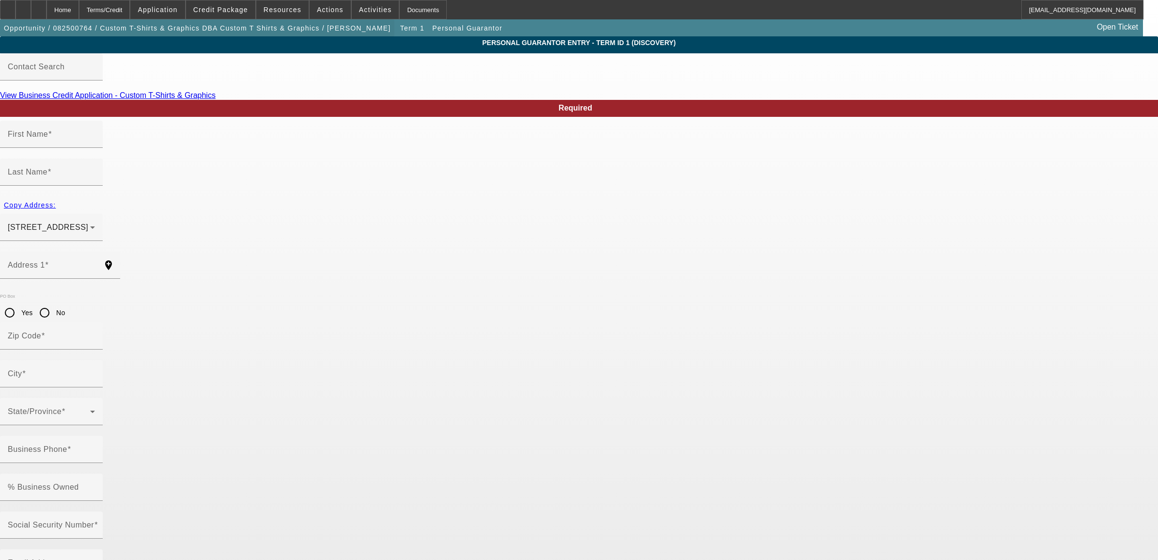
type input "Jessica"
type input "Burkett"
type input "293 County Rd 268"
radio input "true"
type input "77414"
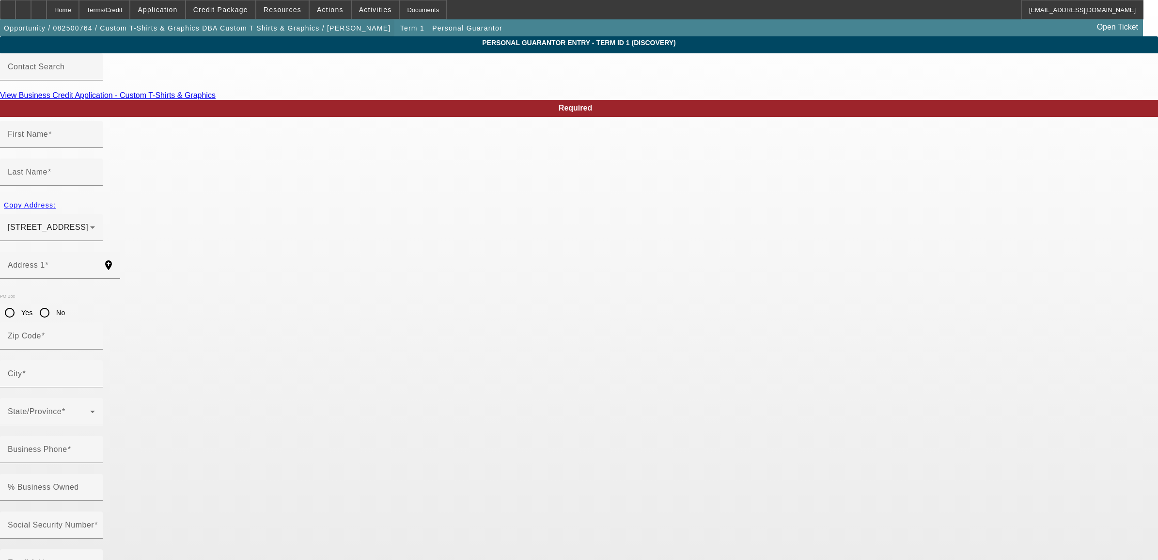
type input "Bay City"
type input "(979) 798-9171"
type input "100"
type input "450-87-9864"
type input "sales@brazoriapromo.com"
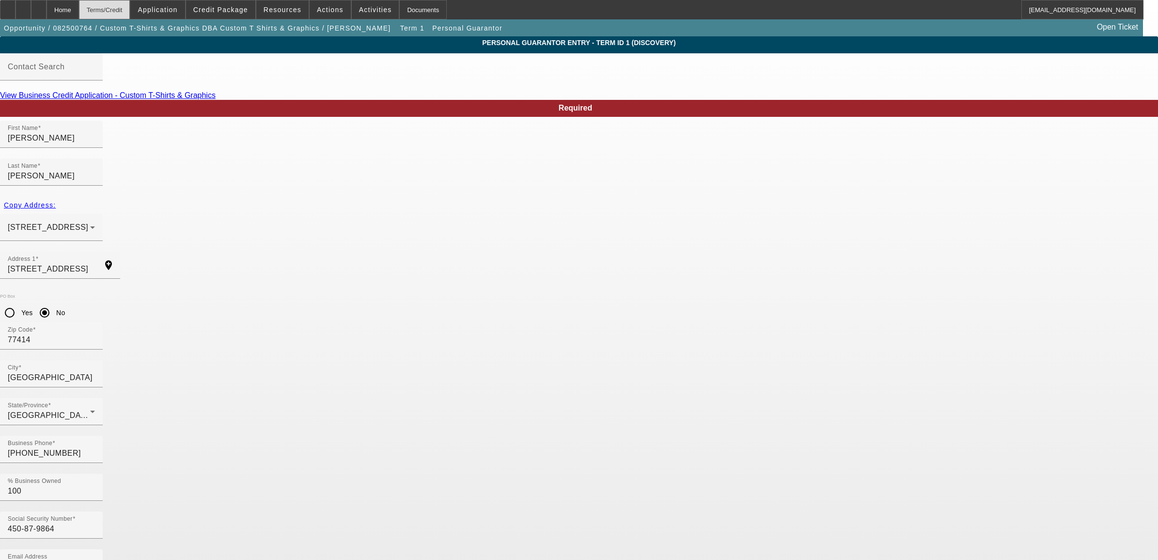
click at [125, 6] on div "Terms/Credit" at bounding box center [104, 9] width 51 height 19
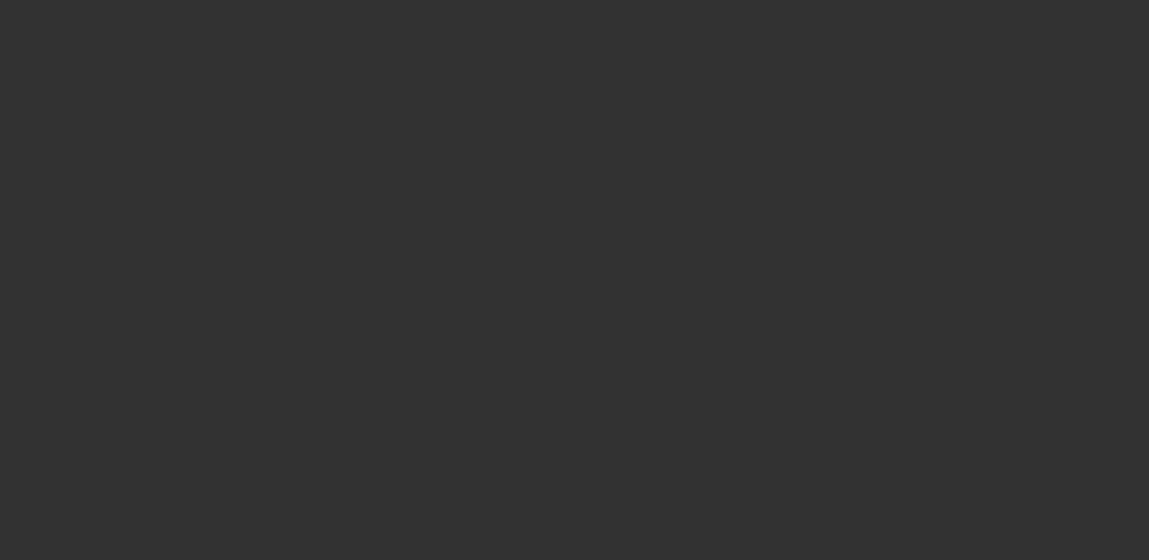
click at [183, 13] on div at bounding box center [574, 280] width 1149 height 560
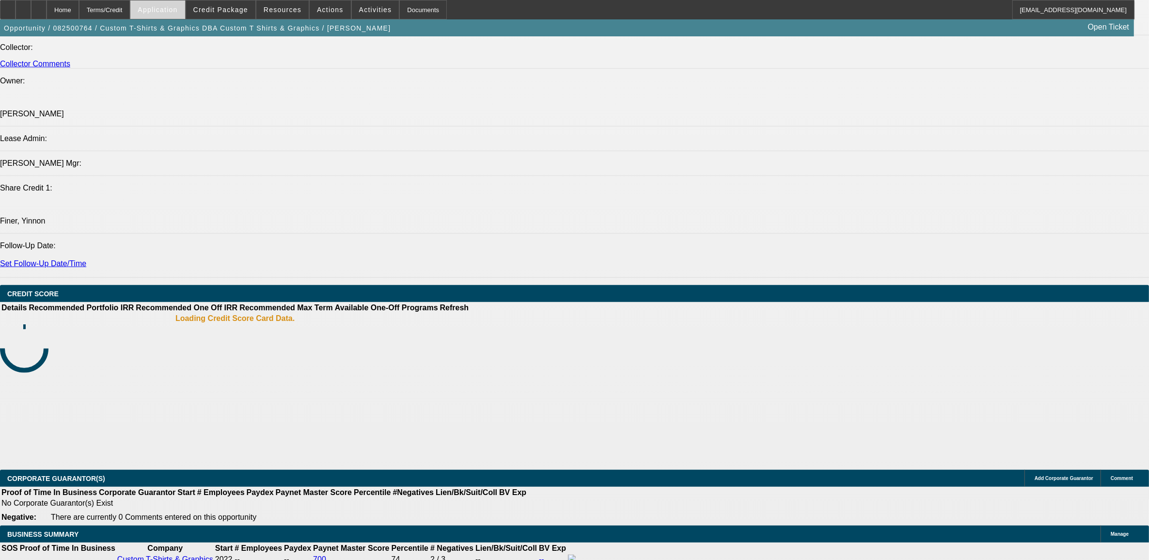
select select "0"
select select "2"
select select "0.1"
select select "4"
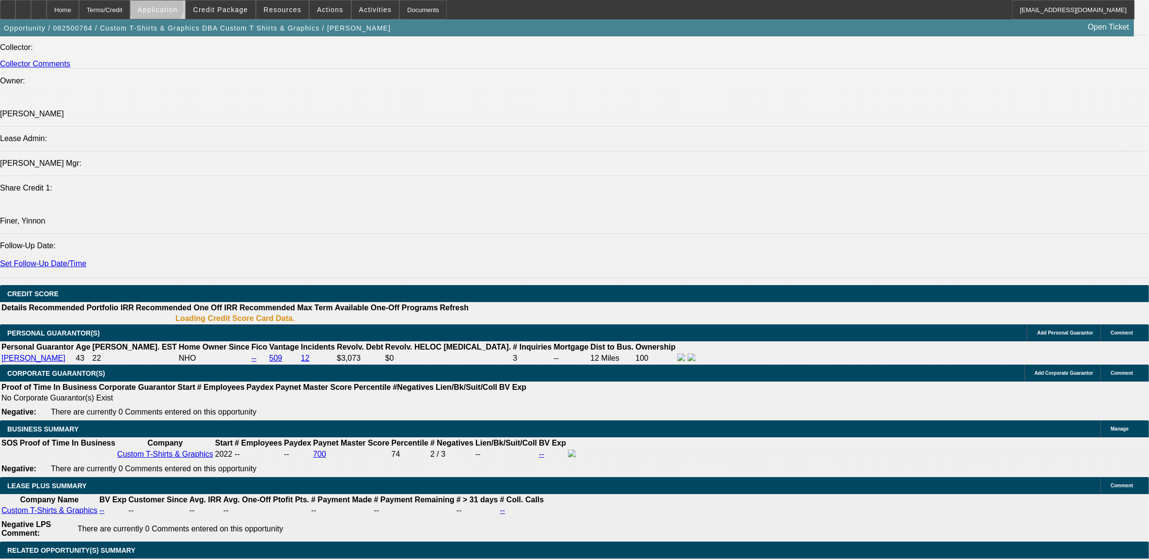
click at [177, 9] on span "Application" at bounding box center [158, 10] width 40 height 8
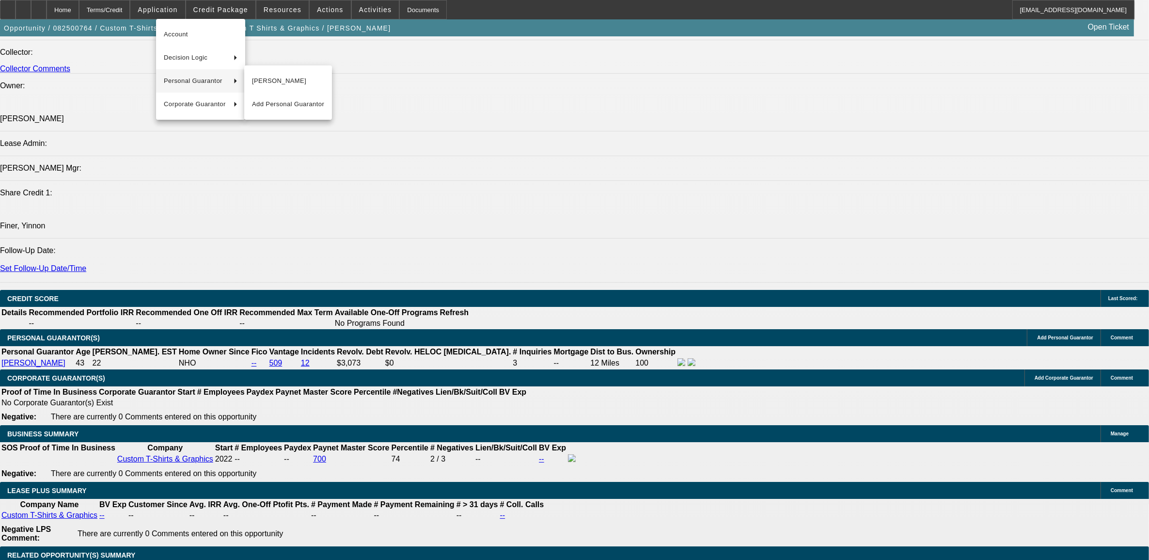
scroll to position [1189, 0]
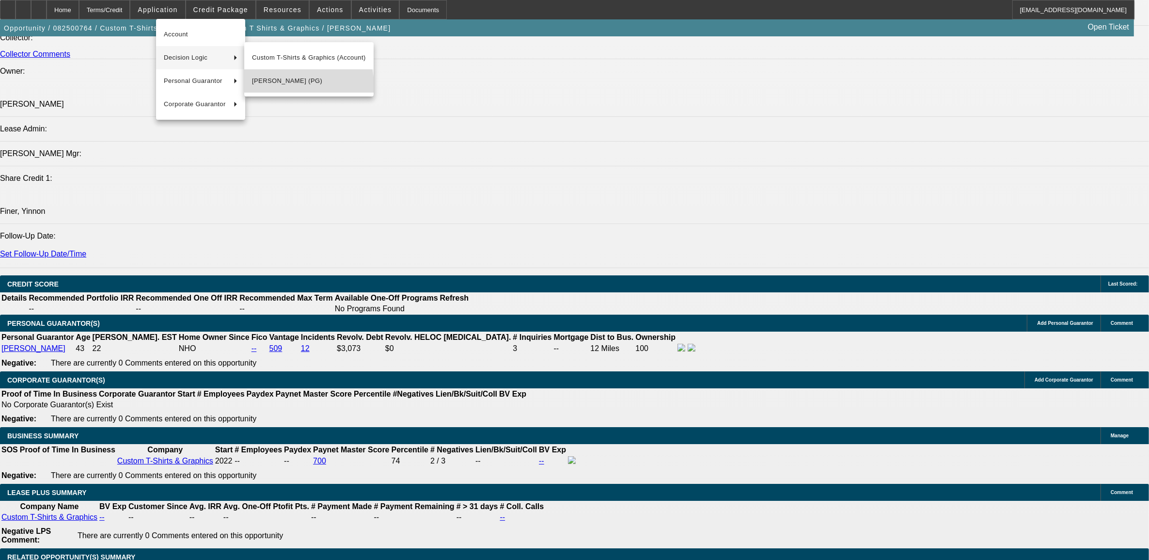
click at [286, 86] on span "Jessica Burkett (PG)" at bounding box center [309, 81] width 114 height 12
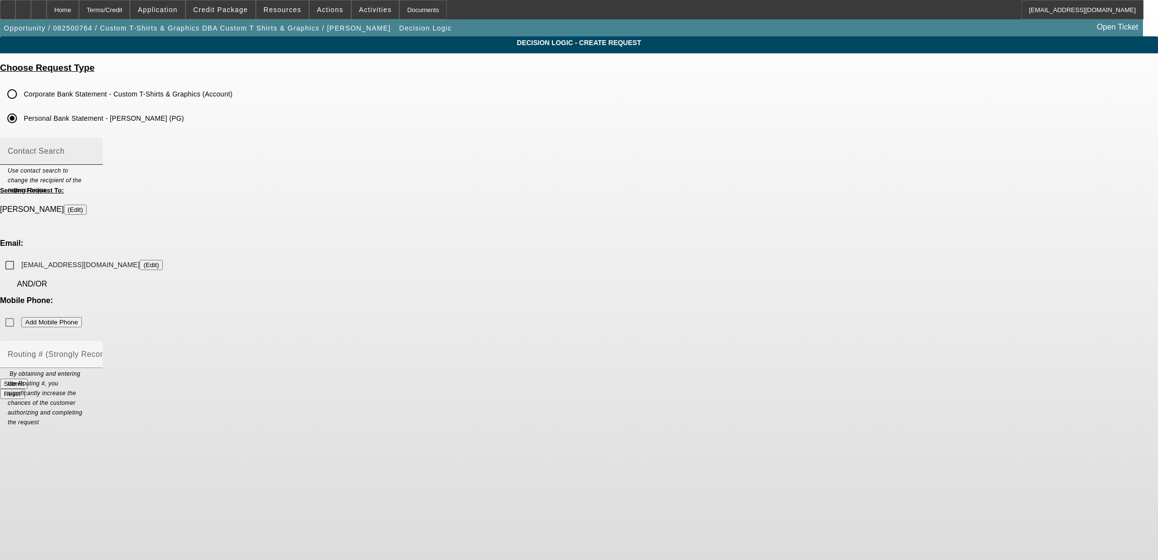
click at [95, 151] on input "Contact Search" at bounding box center [51, 155] width 87 height 12
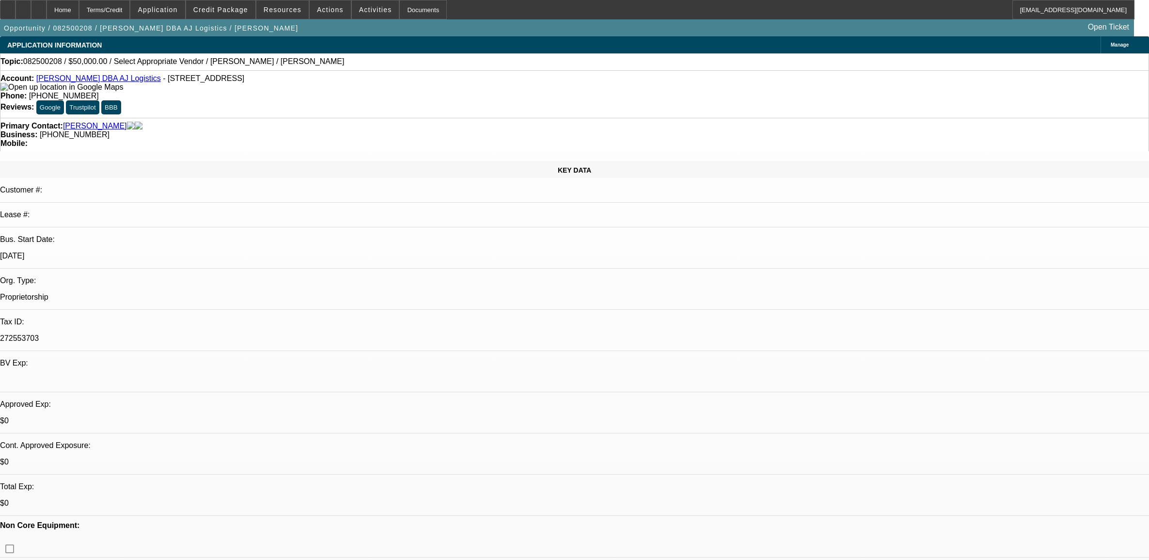
select select "0"
select select "2"
select select "0.1"
select select "4"
